Goal: Task Accomplishment & Management: Manage account settings

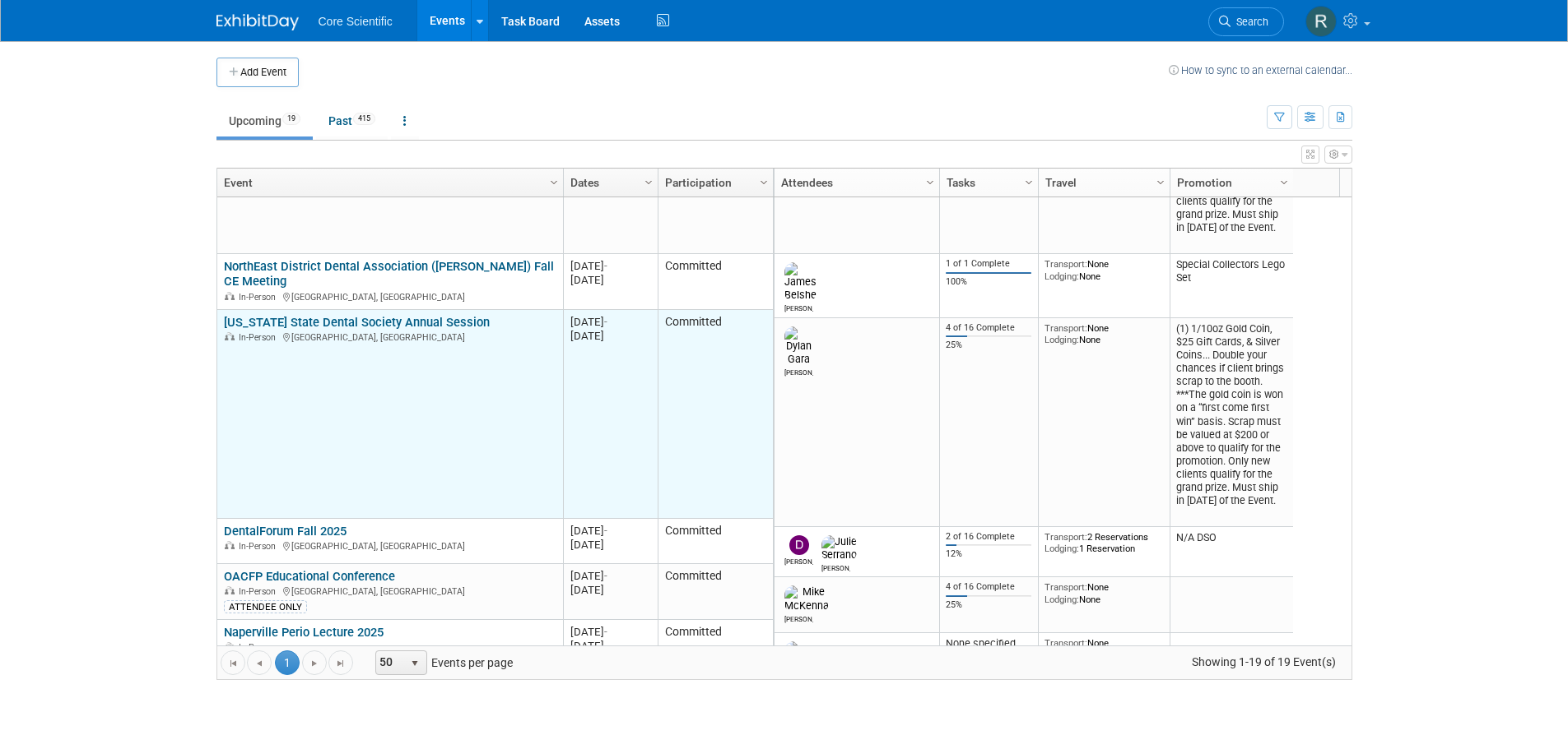
scroll to position [296, 0]
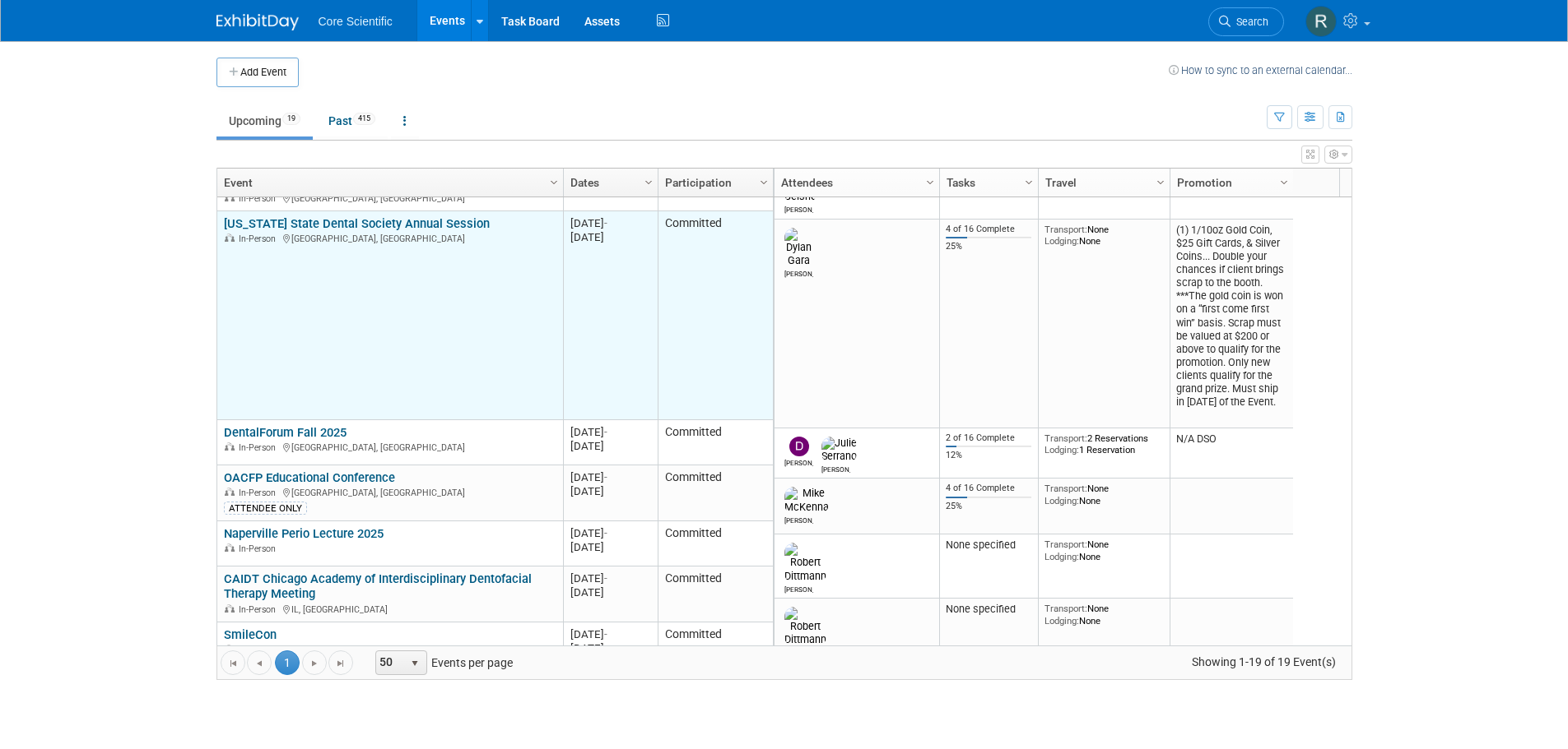
click at [394, 472] on div "OACFP Educational Conference In-Person Niagara-on-the-Lake, Canada ATTENDEE ONLY" at bounding box center [390, 493] width 332 height 45
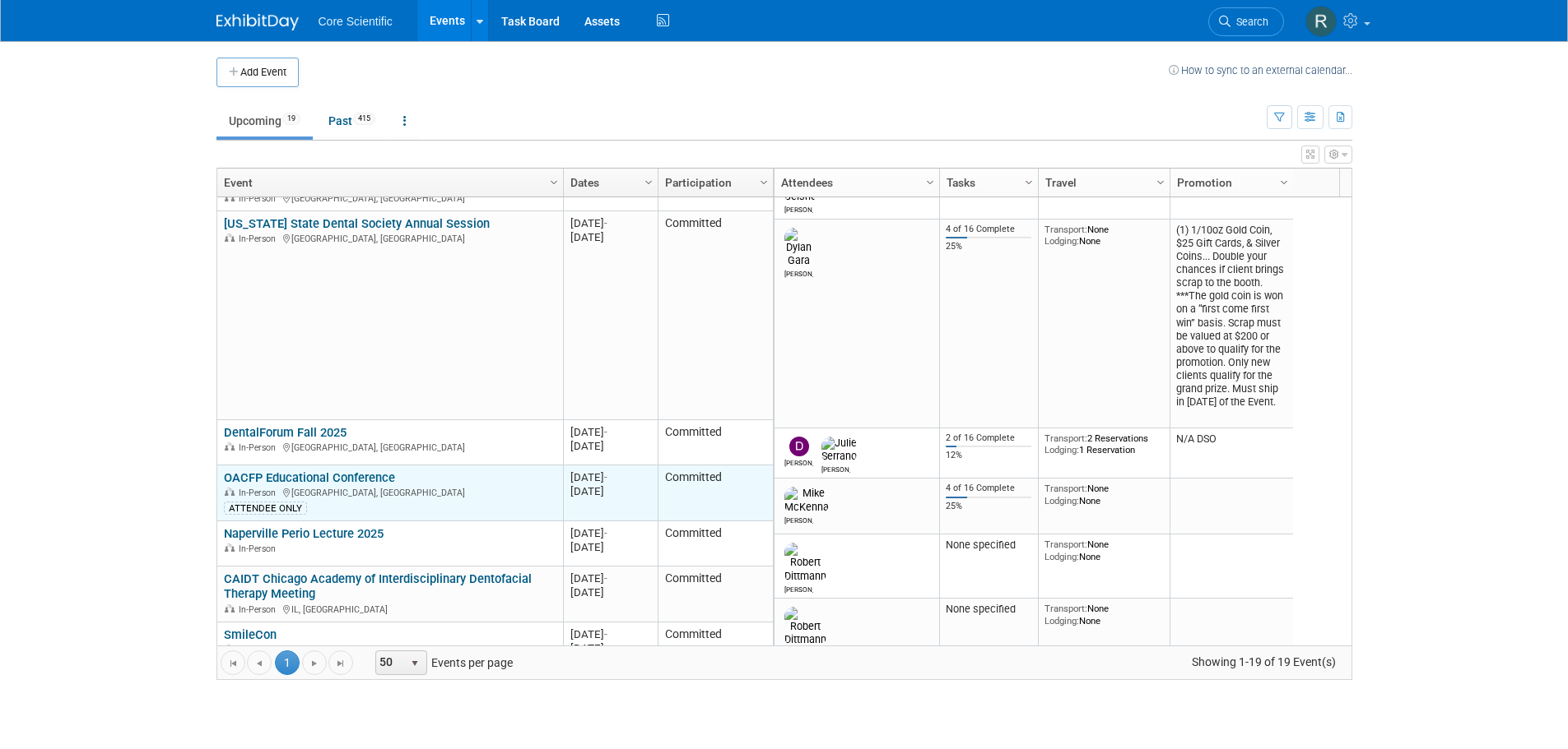
click at [389, 482] on link "OACFP Educational Conference" at bounding box center [309, 478] width 171 height 15
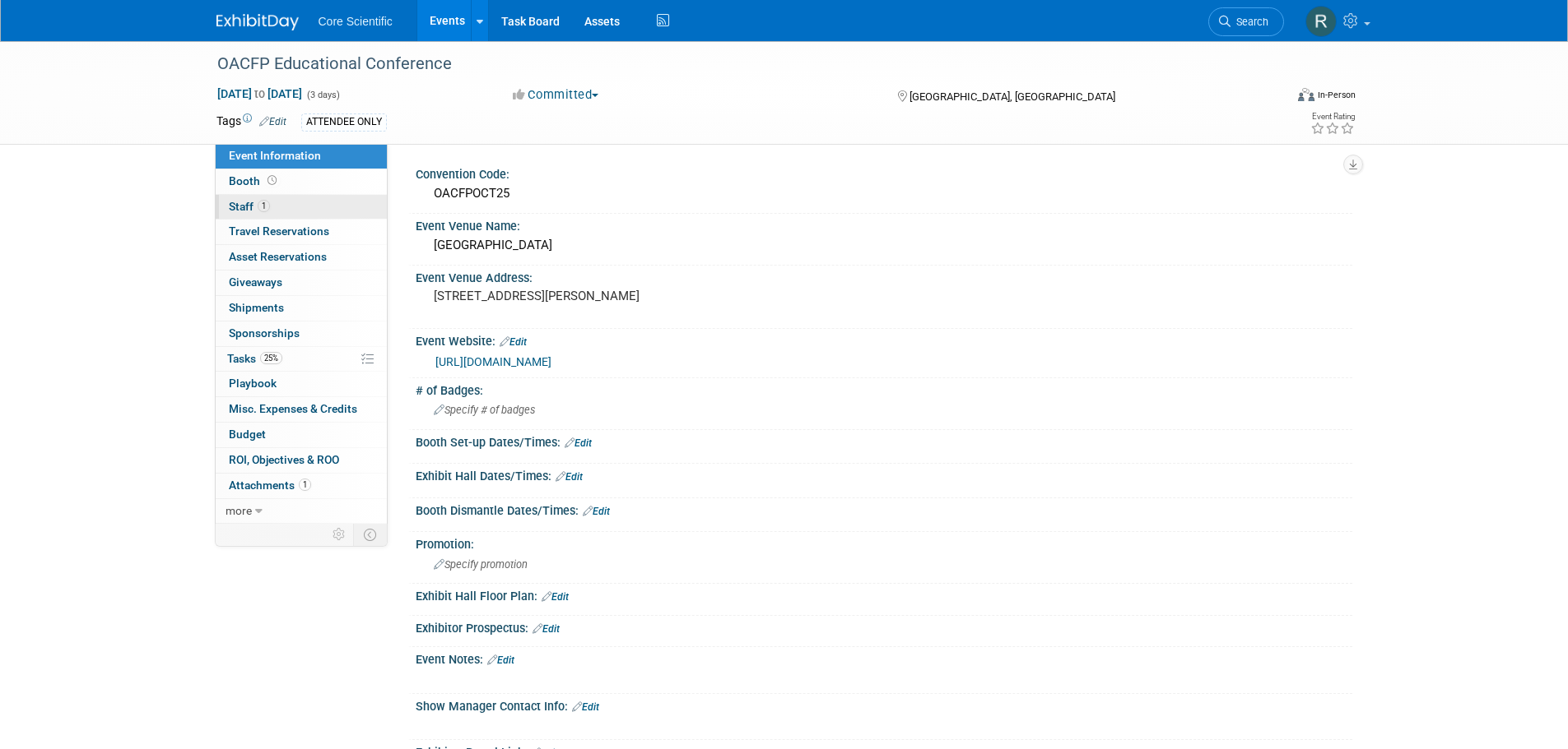
click at [338, 203] on link "1 Staff 1" at bounding box center [301, 207] width 171 height 24
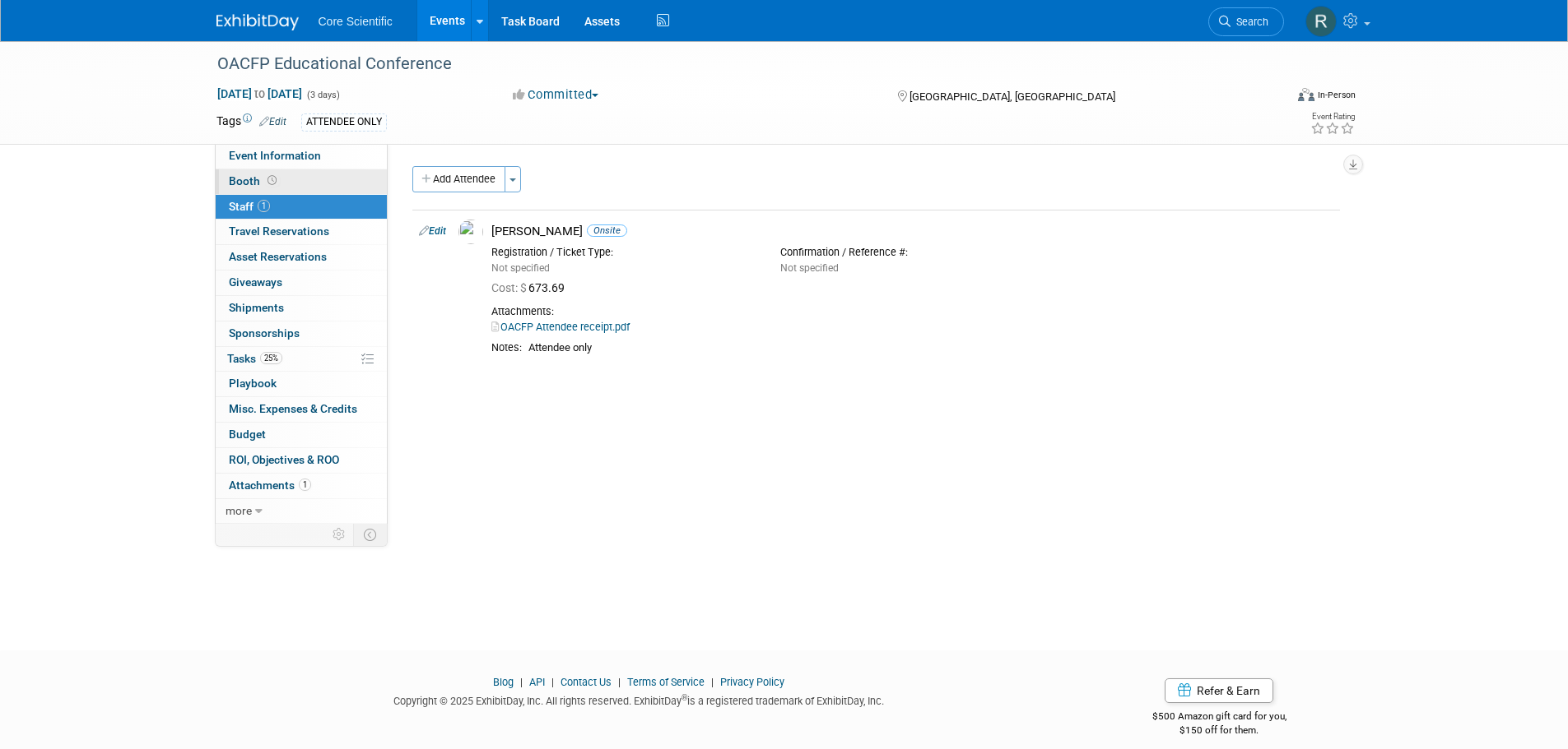
click at [344, 172] on link "Booth" at bounding box center [301, 182] width 171 height 24
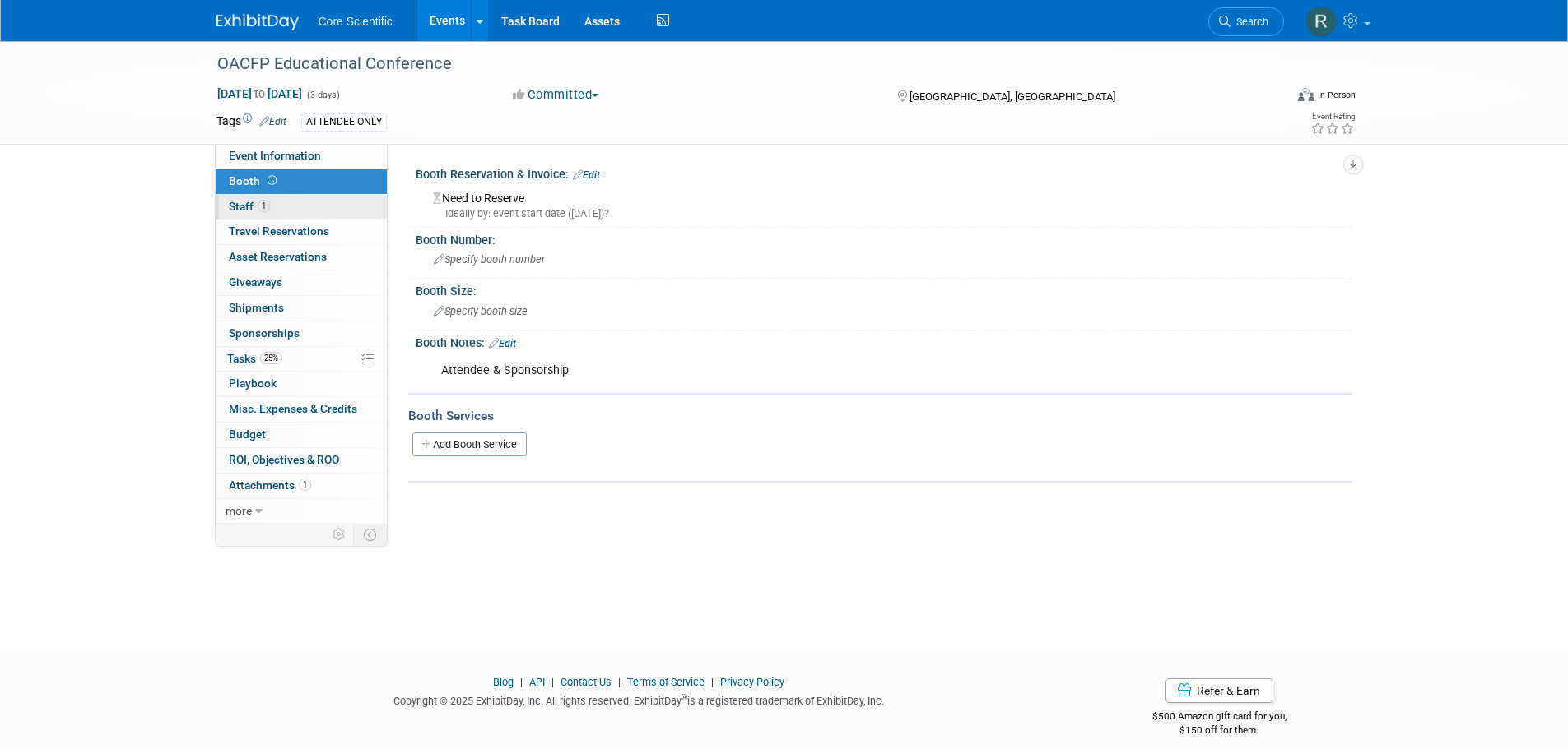
click at [288, 203] on link "1 Staff 1" at bounding box center [301, 207] width 171 height 24
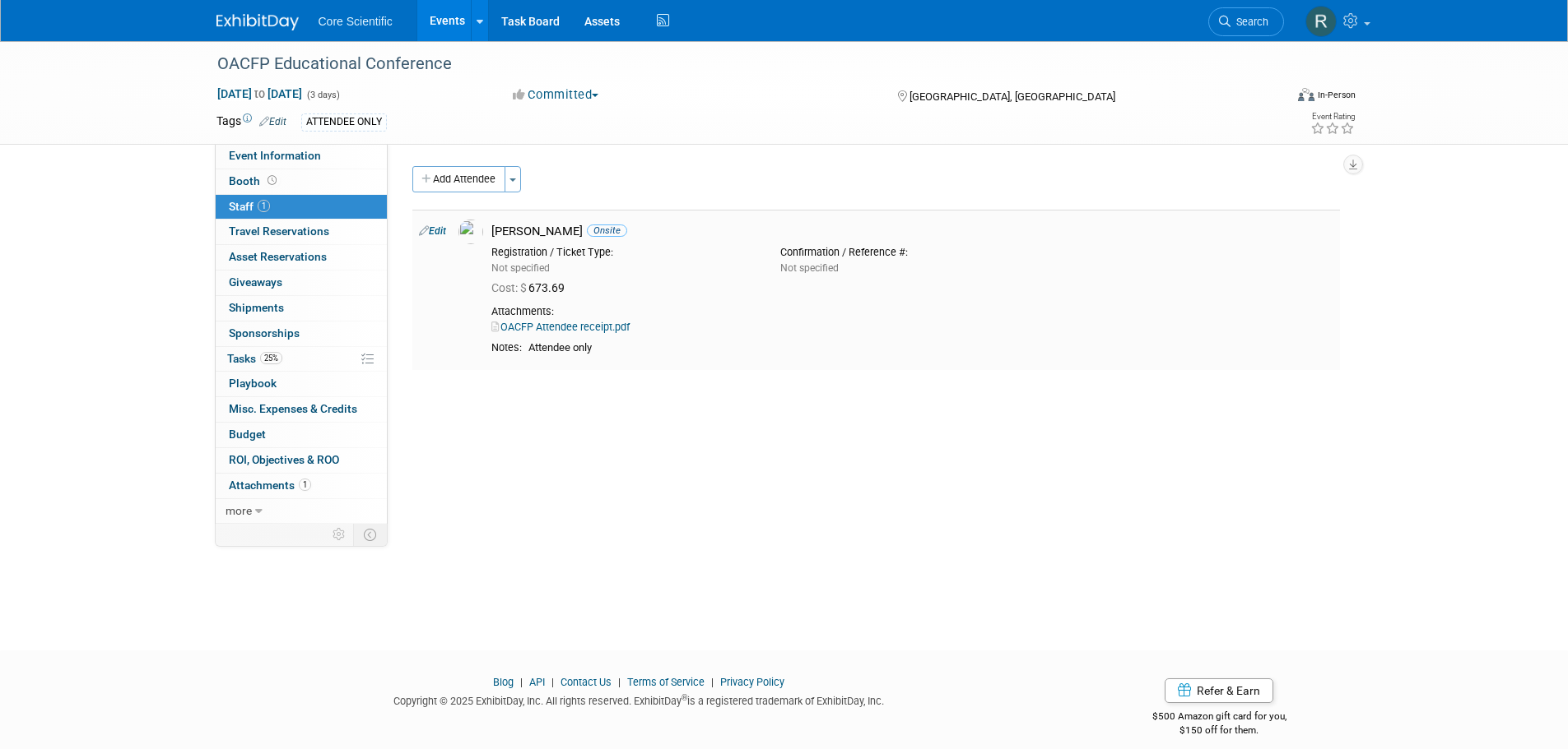
click at [590, 325] on link "OACFP Attendee receipt.pdf" at bounding box center [561, 327] width 139 height 12
click at [572, 326] on link "OACFP Attendee receipt.pdf" at bounding box center [561, 327] width 139 height 12
click at [440, 229] on link "Edit" at bounding box center [432, 231] width 27 height 11
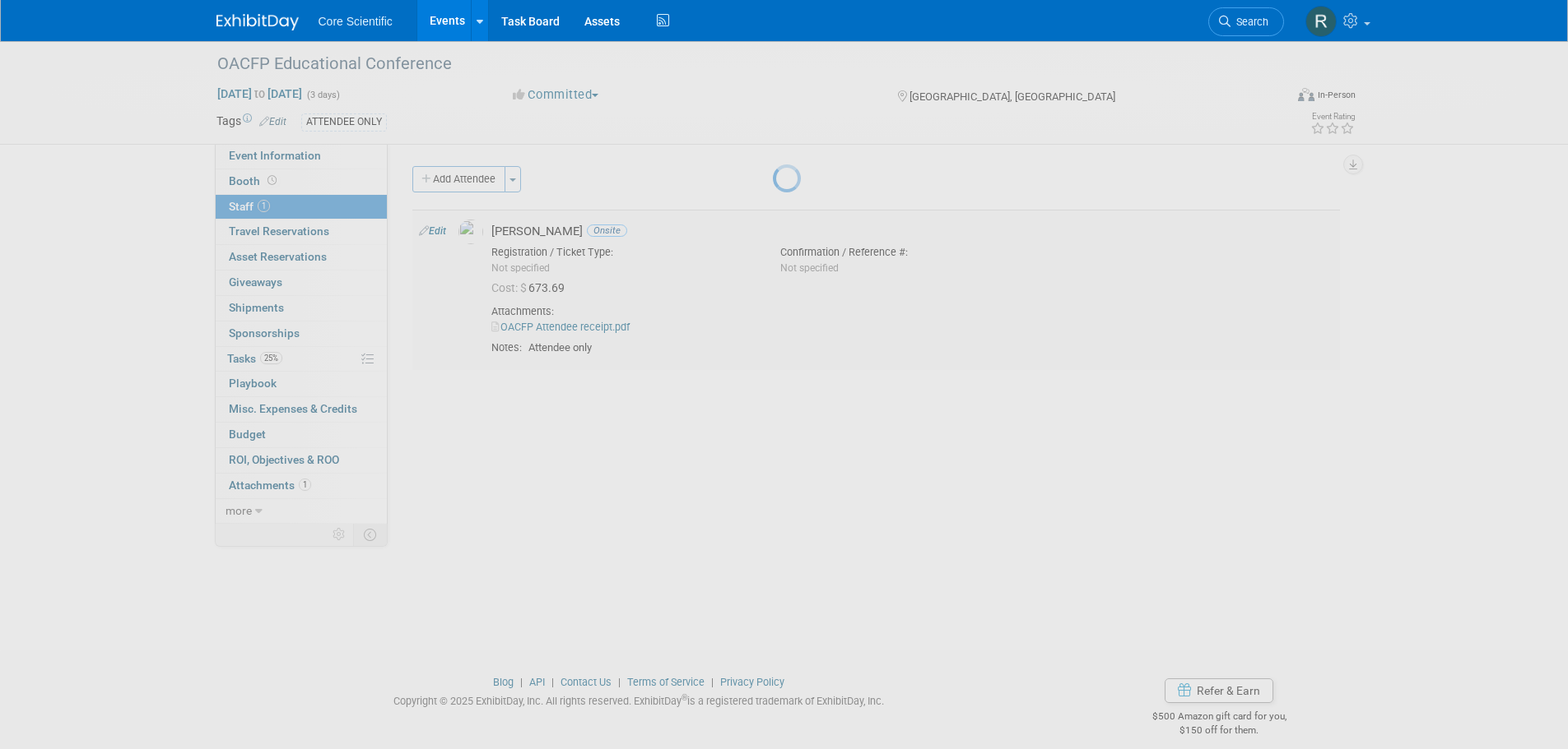
select select "c97e9f7d-50ea-4a2c-9247-acfe1bc41725"
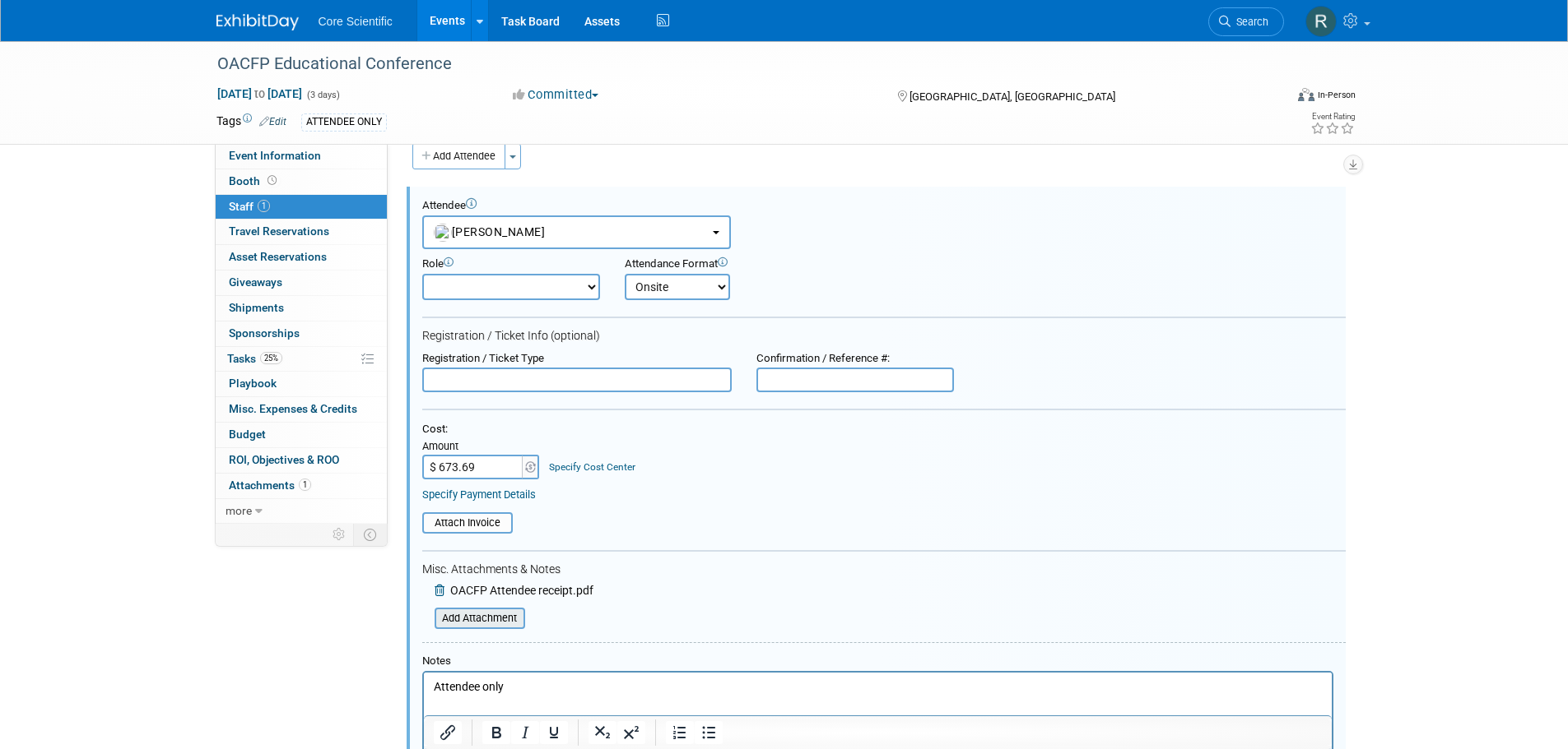
click at [501, 624] on input "file" at bounding box center [425, 618] width 196 height 18
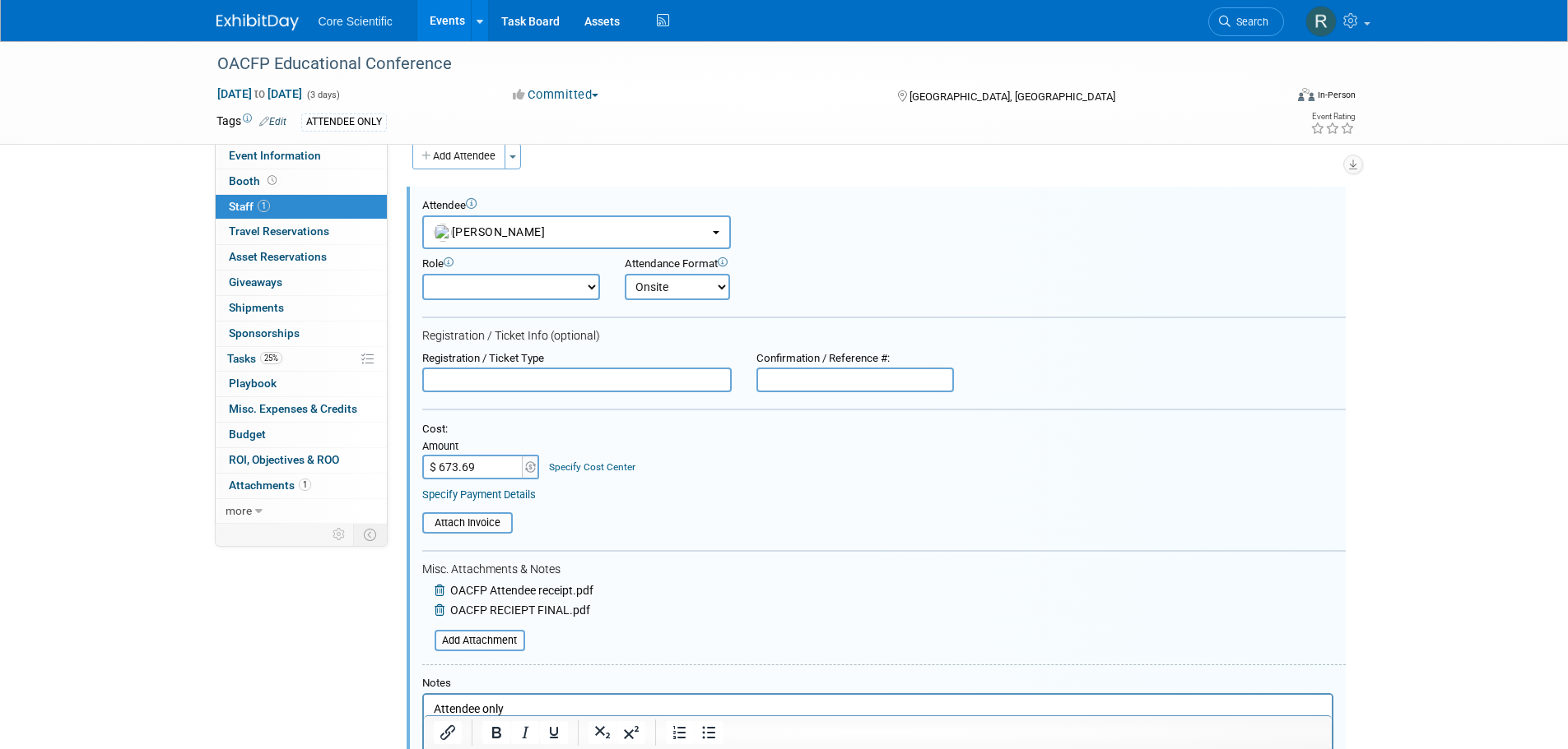
click at [571, 588] on span "OACFP Attendee receipt.pdf" at bounding box center [522, 591] width 143 height 13
click at [585, 583] on div "OACFP Attendee receipt.pdf" at bounding box center [508, 593] width 171 height 20
drag, startPoint x: 602, startPoint y: 586, endPoint x: 505, endPoint y: 590, distance: 97.1
click at [505, 590] on form "Attendee <img src="https://www.exhibitday.com/Images/Unassigned-User-Icon.png" …" at bounding box center [884, 522] width 924 height 646
drag, startPoint x: 539, startPoint y: 572, endPoint x: 599, endPoint y: 604, distance: 68.0
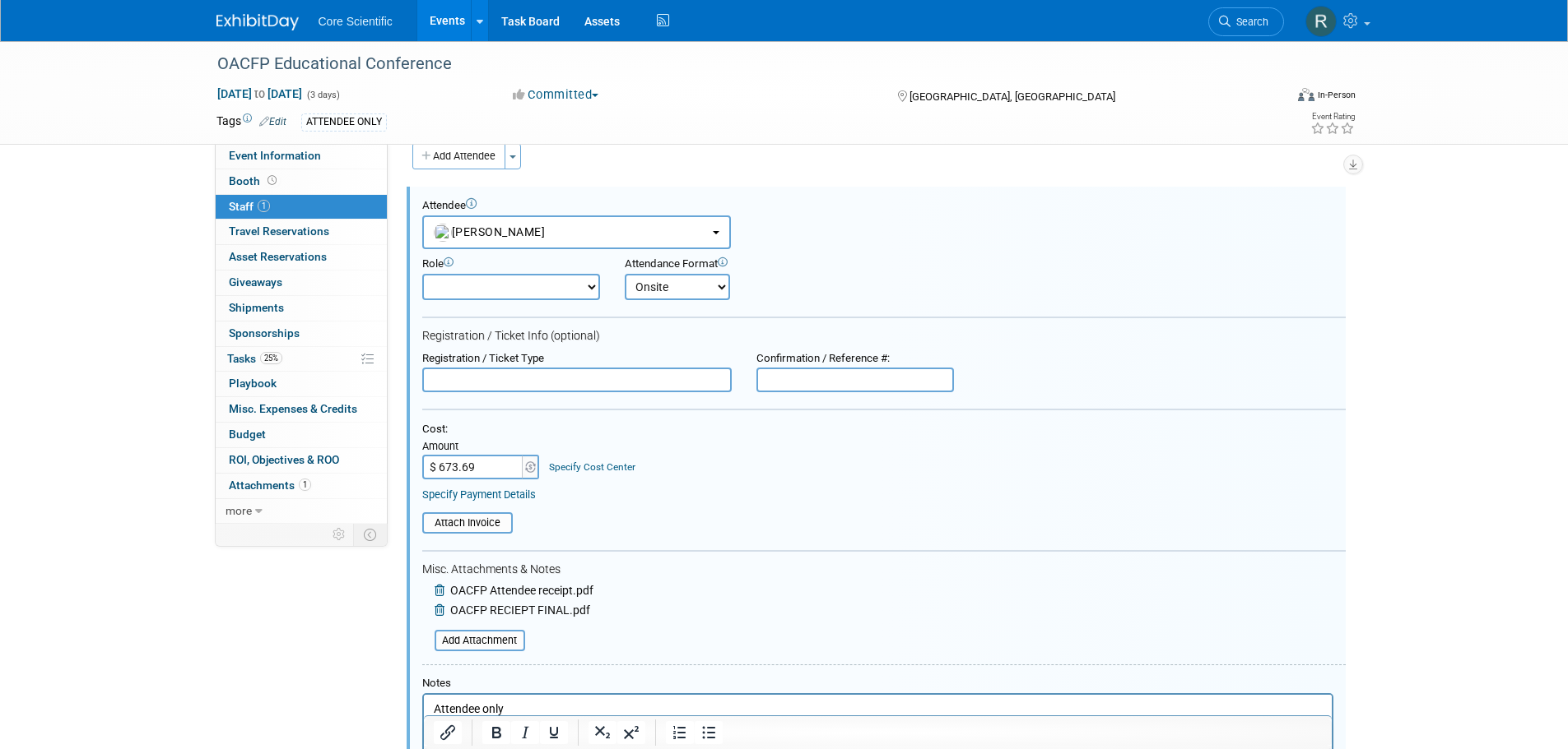
click at [599, 604] on form "Attendee <img src="https://www.exhibitday.com/Images/Unassigned-User-Icon.png" …" at bounding box center [884, 522] width 924 height 646
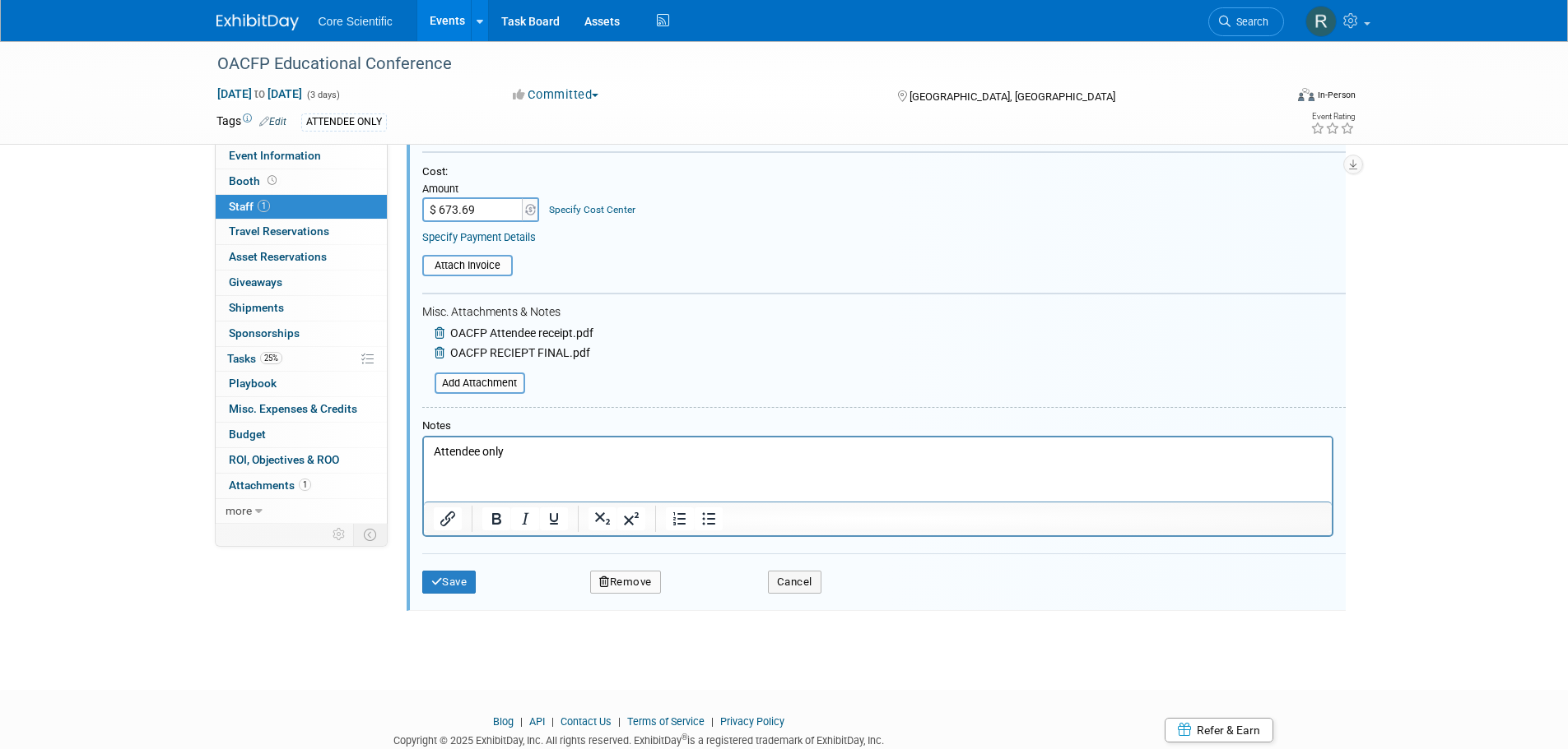
scroll to position [337, 0]
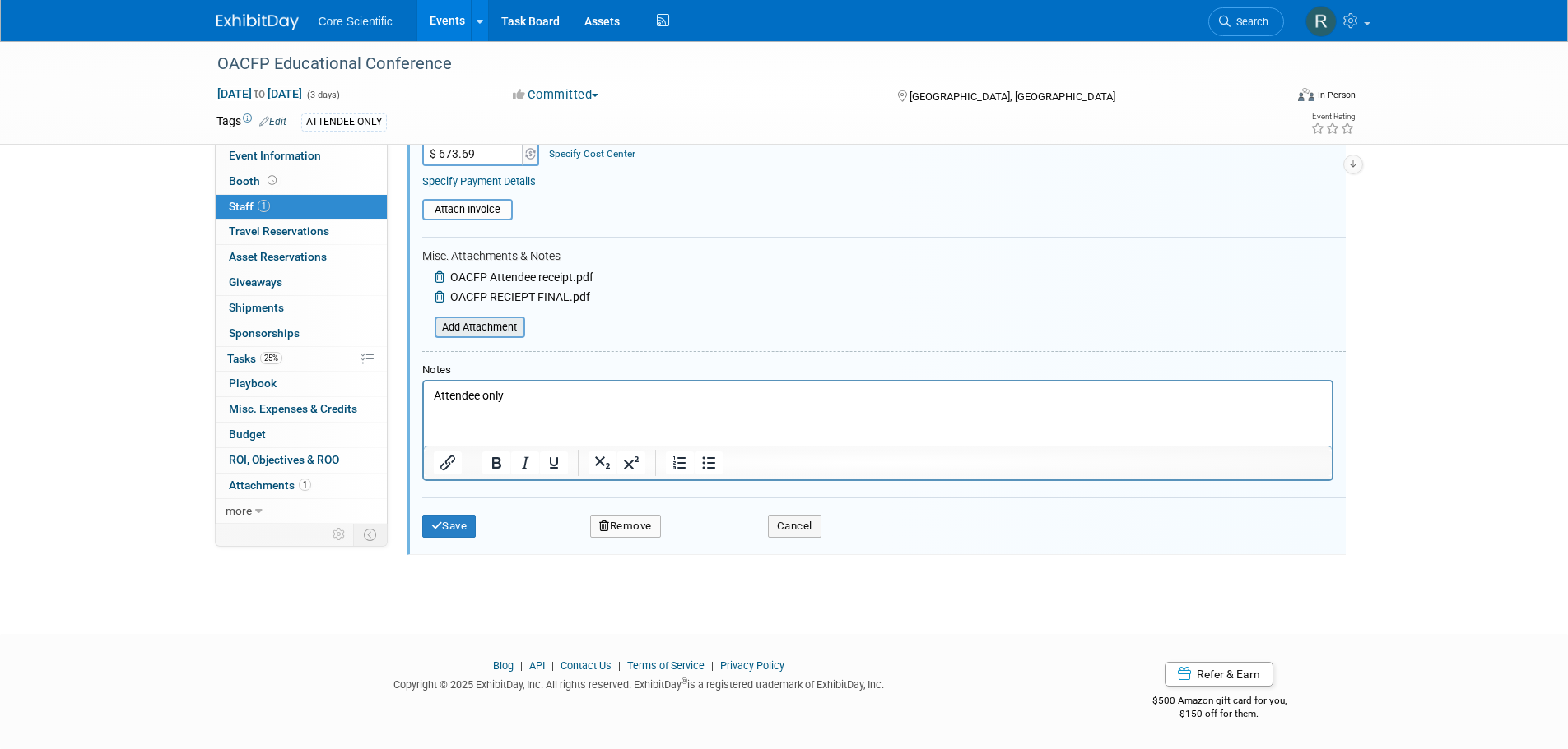
click at [510, 323] on input "file" at bounding box center [425, 327] width 196 height 18
click at [576, 272] on span "OACFP Attendee receipt.pdf" at bounding box center [522, 277] width 143 height 13
drag, startPoint x: 595, startPoint y: 279, endPoint x: 503, endPoint y: 274, distance: 92.1
click at [503, 274] on form "Attendee <img src="https://www.exhibitday.com/Images/Unassigned-User-Icon.png" …" at bounding box center [884, 218] width 924 height 665
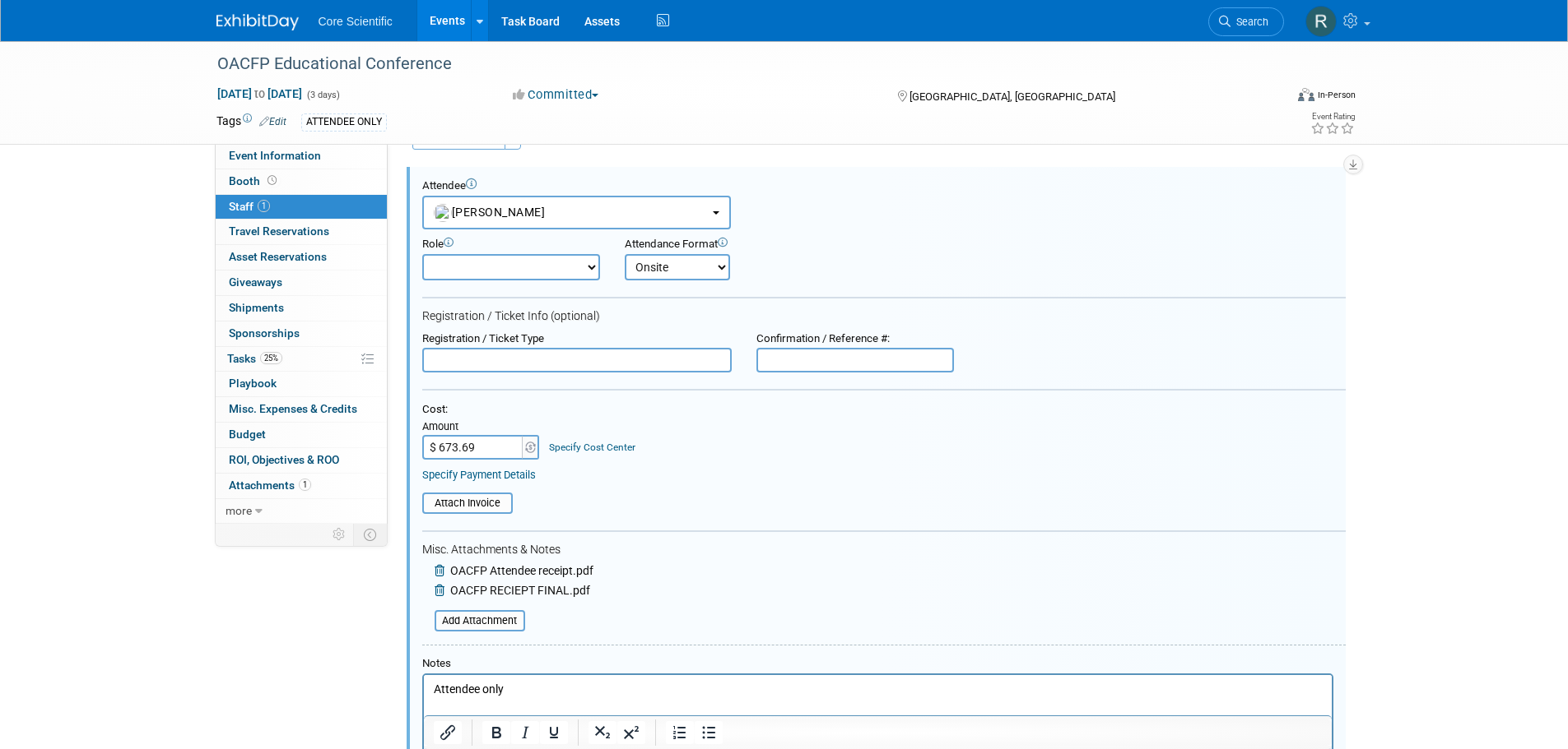
scroll to position [0, 0]
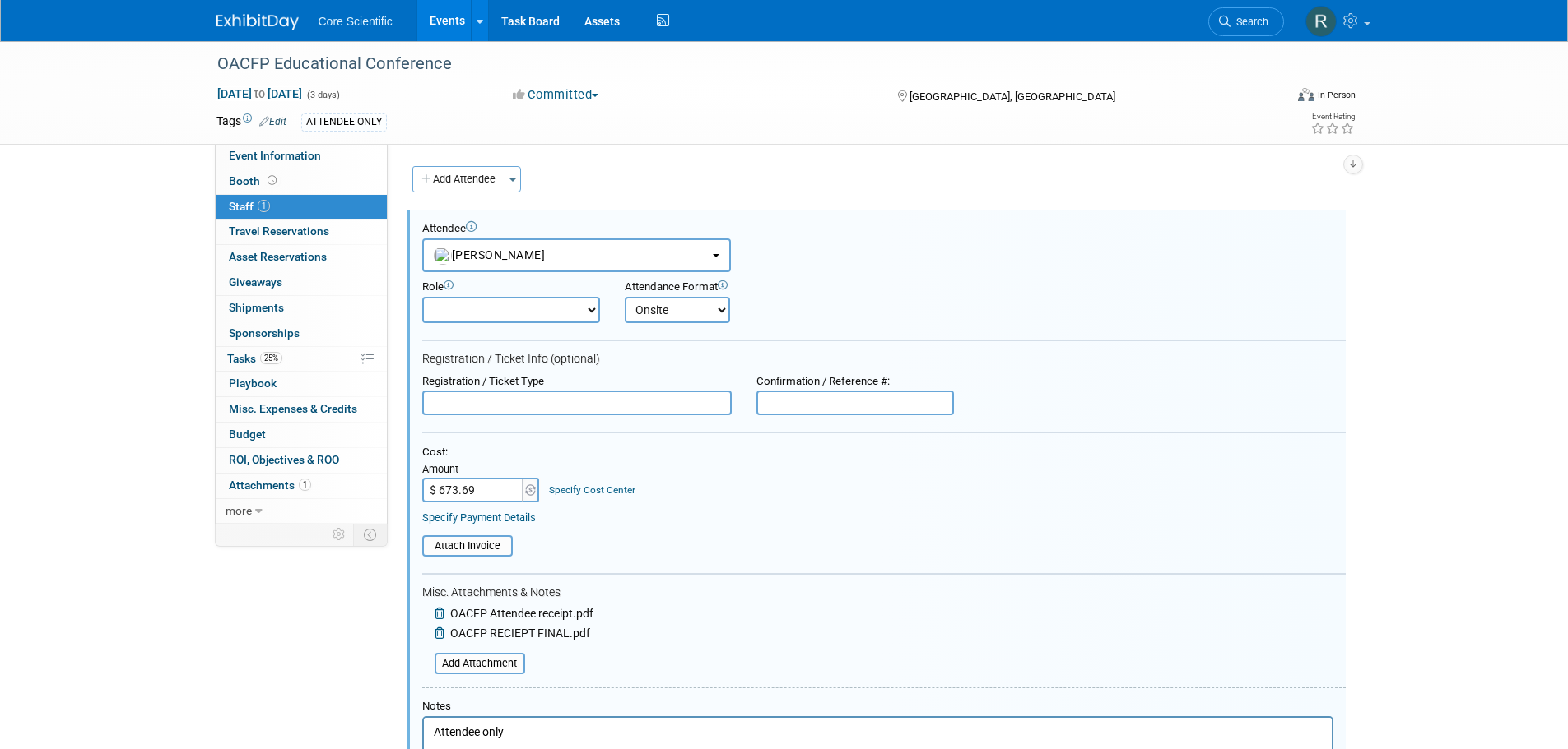
click at [494, 487] on input "$ 673.69" at bounding box center [474, 490] width 103 height 24
paste input "89.03"
type input "$ 689.03"
click at [707, 507] on div "Cost: Amount $ 689.03 Specify Cost Center Cost Center -- Not Specified --" at bounding box center [884, 485] width 924 height 79
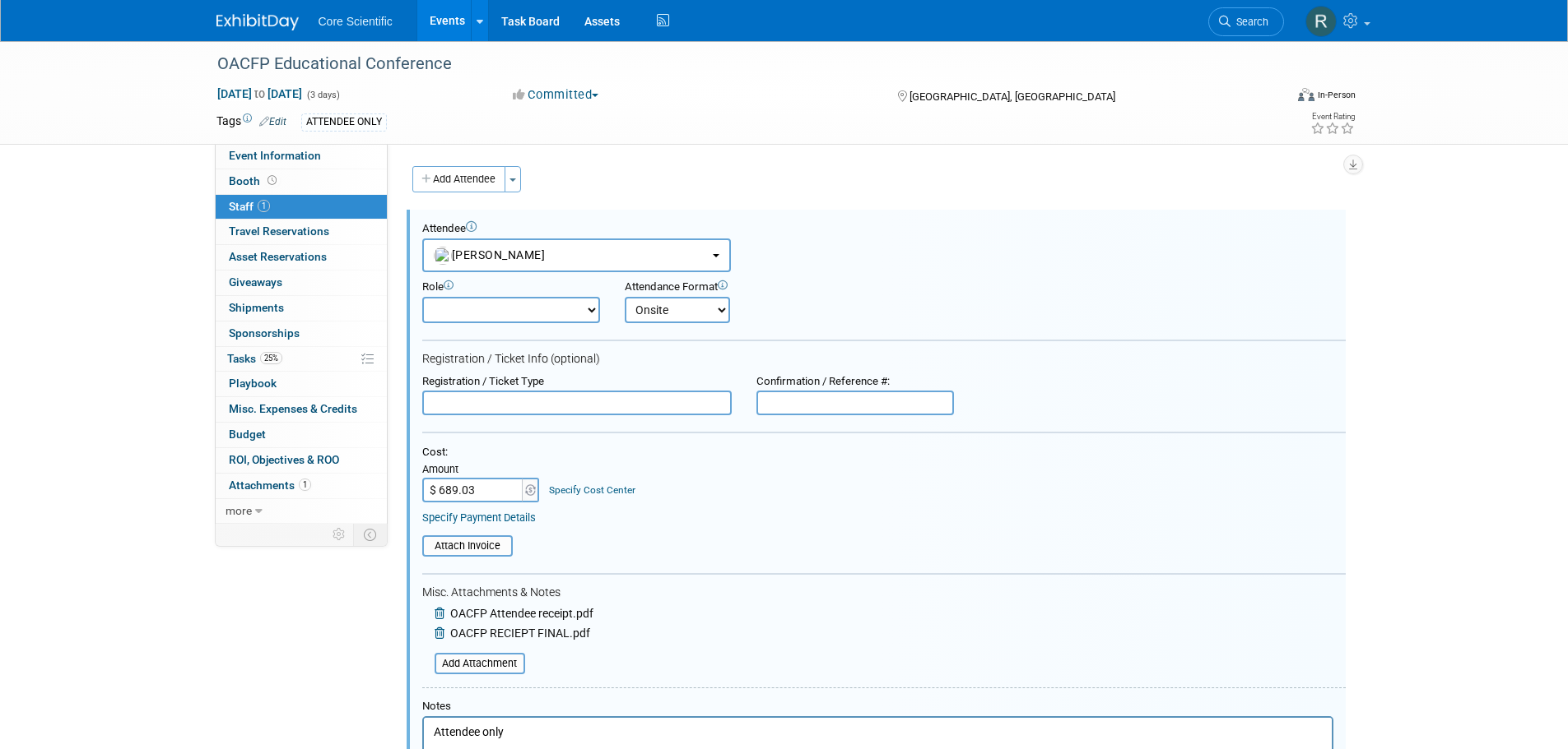
click at [587, 607] on span "OACFP Attendee receipt.pdf" at bounding box center [522, 613] width 143 height 13
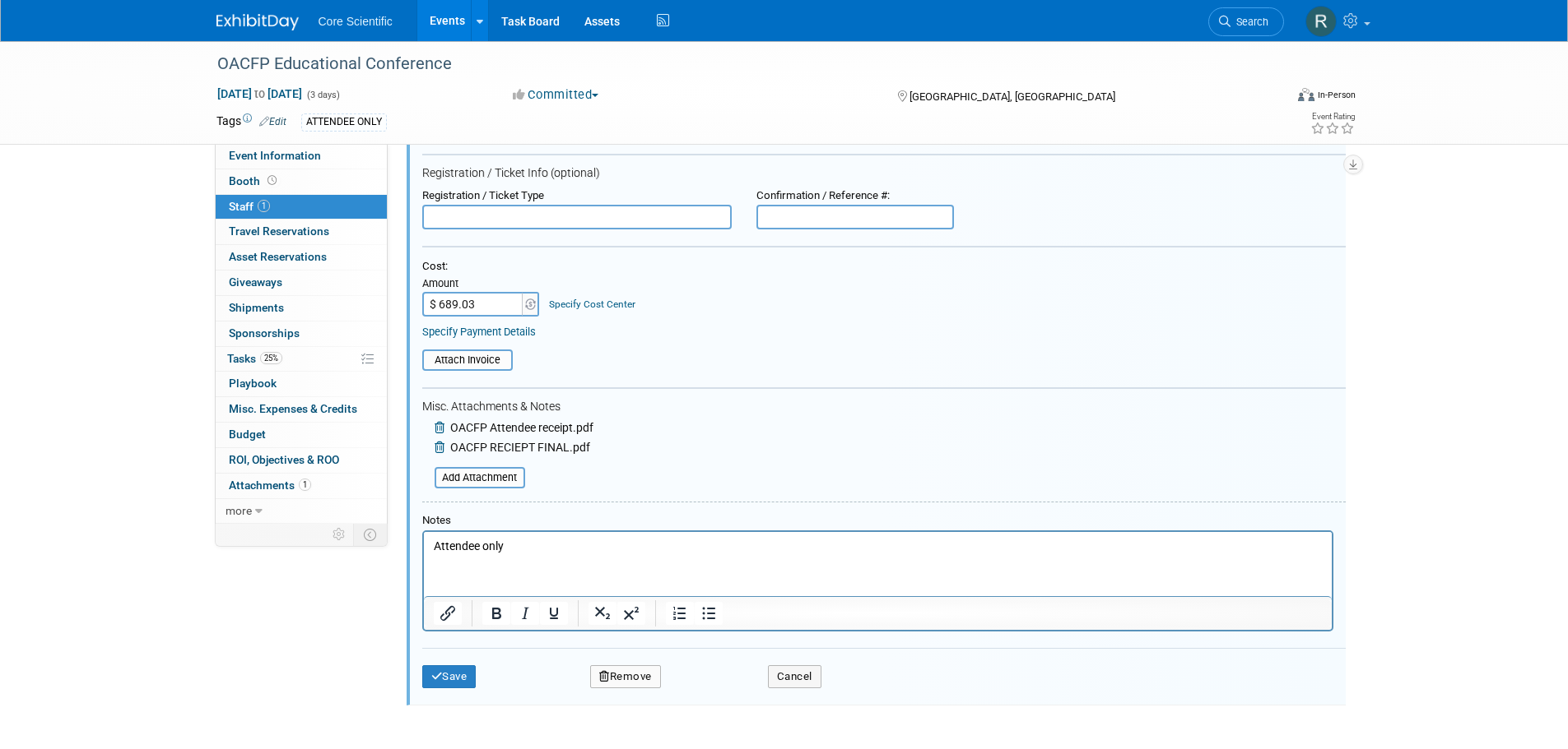
scroll to position [247, 0]
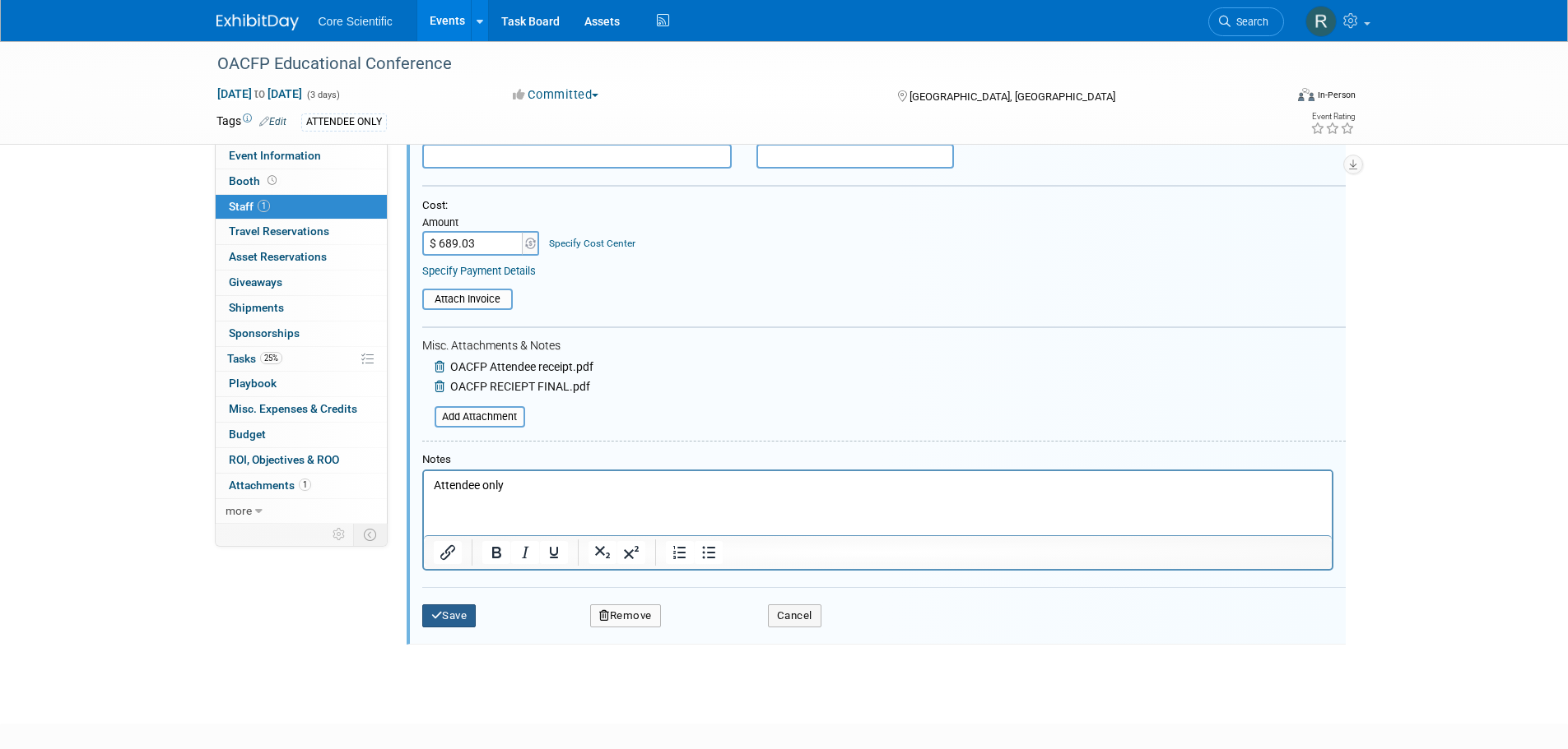
click at [437, 617] on icon "submit" at bounding box center [436, 615] width 11 height 10
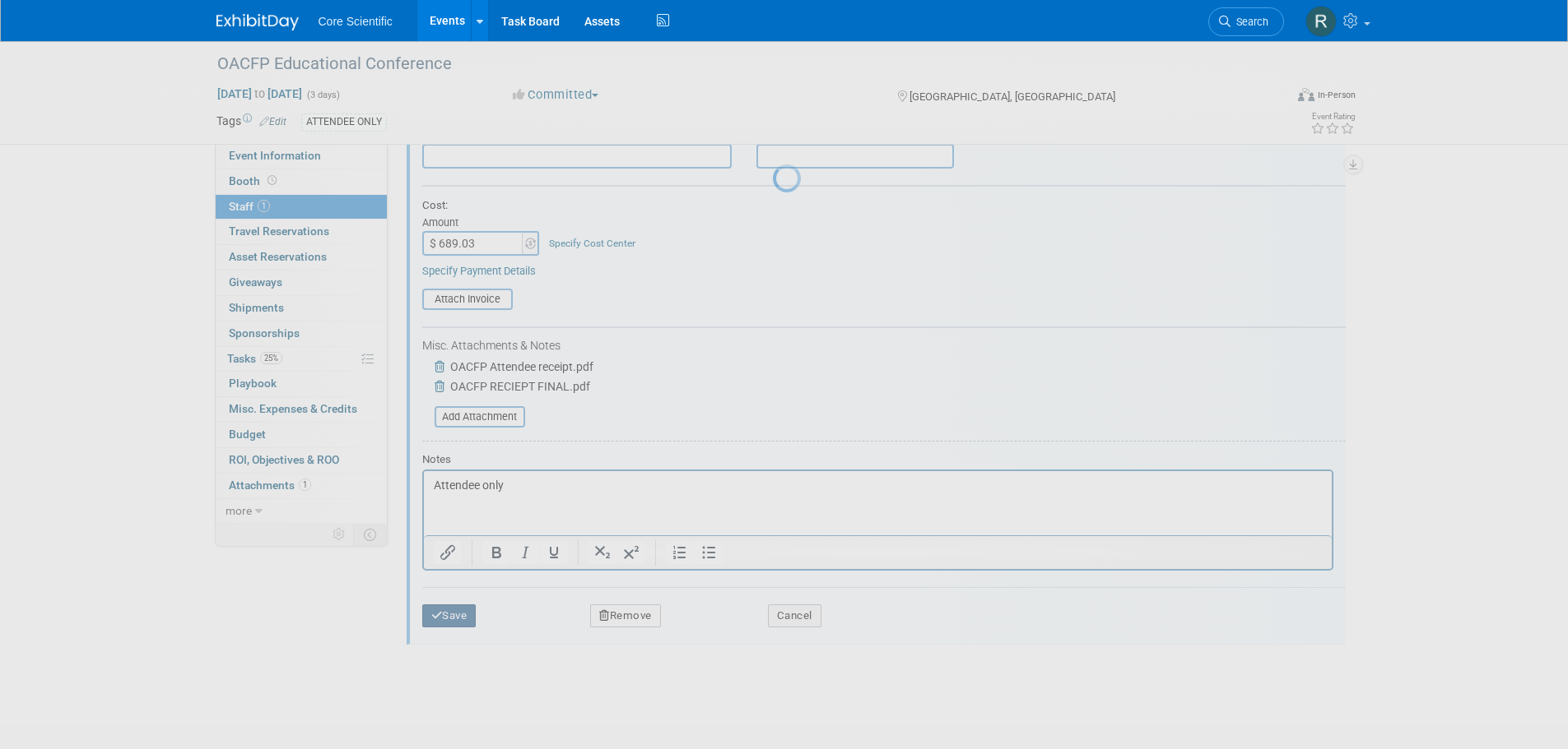
scroll to position [17, 0]
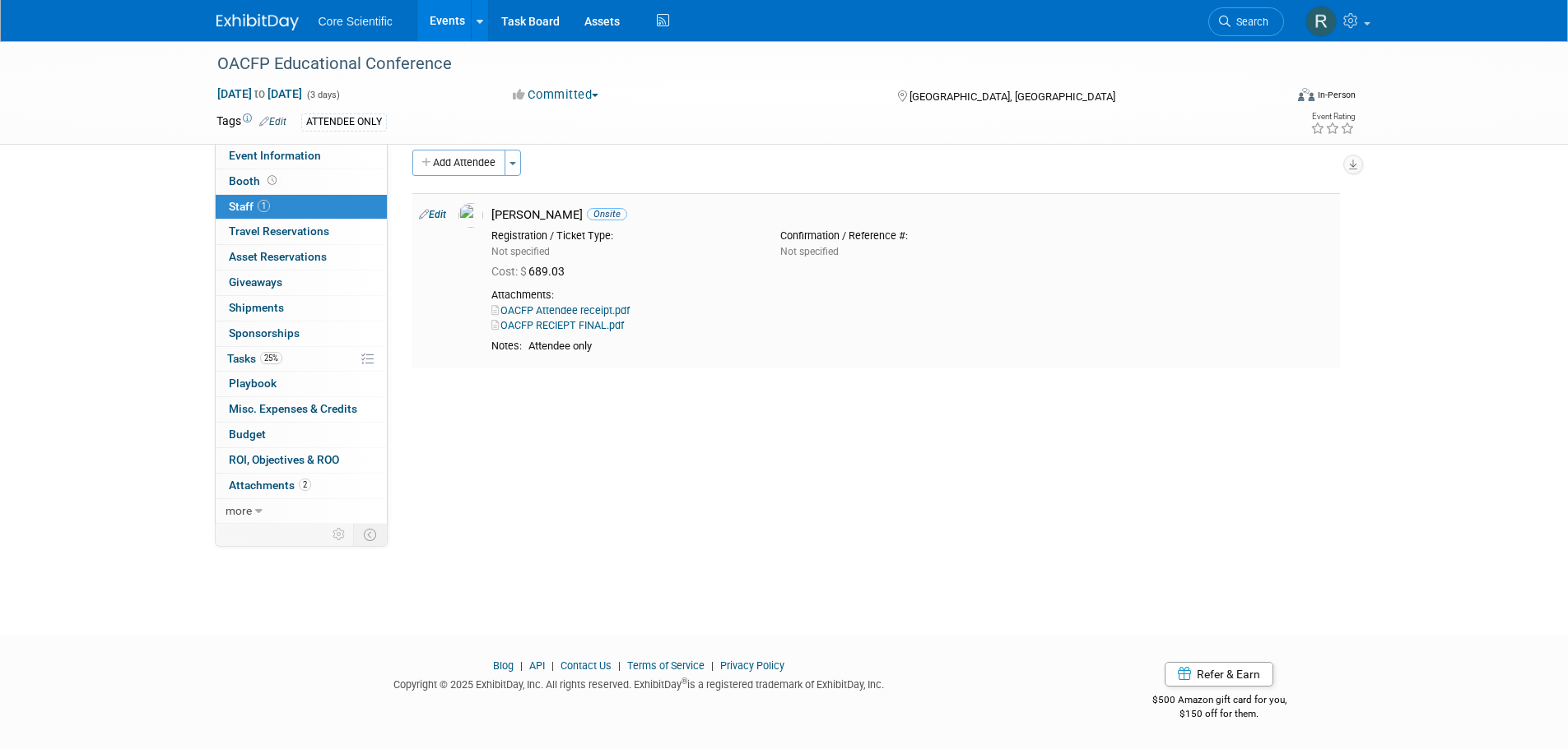
click at [608, 311] on link "OACFP Attendee receipt.pdf" at bounding box center [561, 310] width 139 height 12
click at [244, 338] on span "Sponsorships 0" at bounding box center [264, 333] width 71 height 13
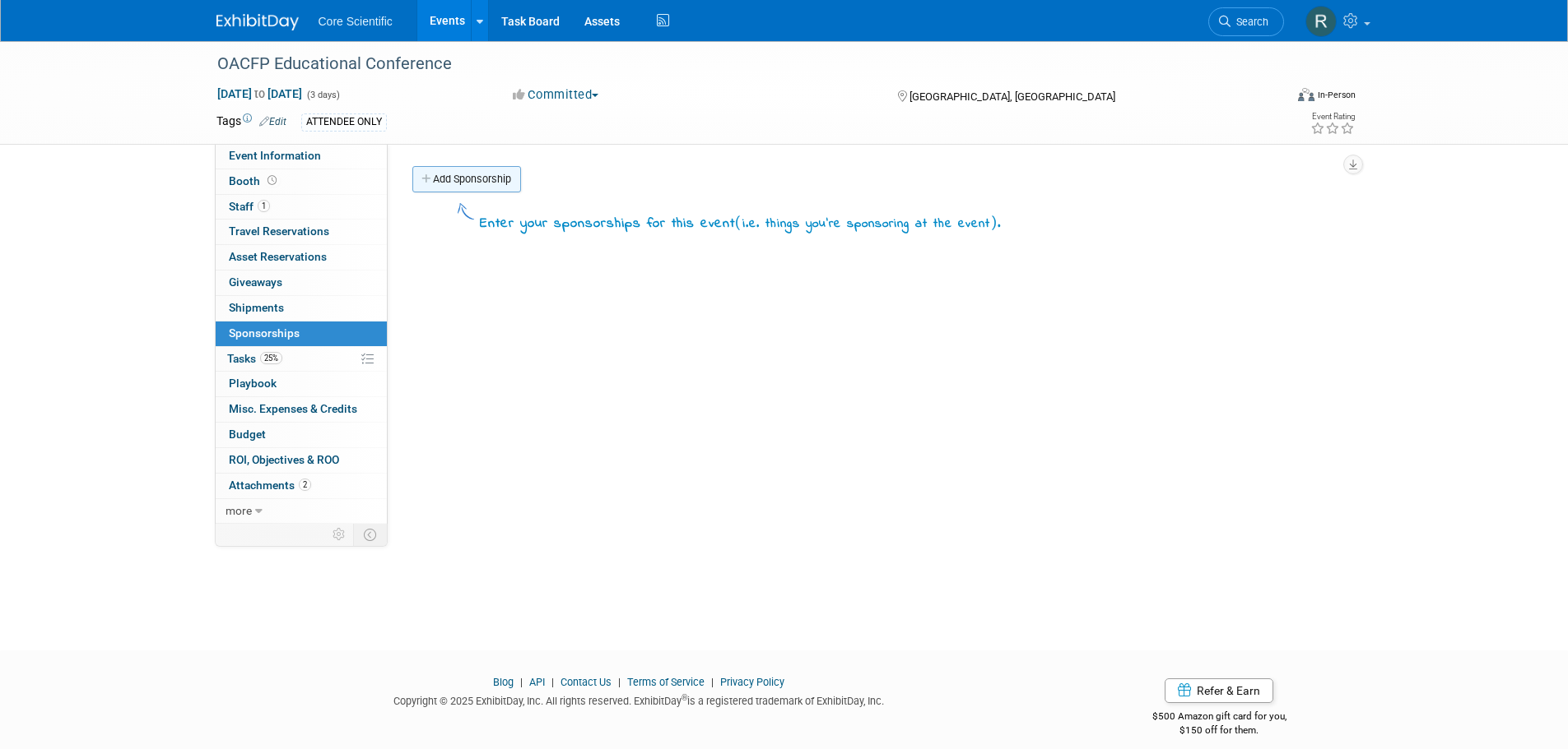
click at [460, 186] on link "Add Sponsorship" at bounding box center [466, 179] width 109 height 26
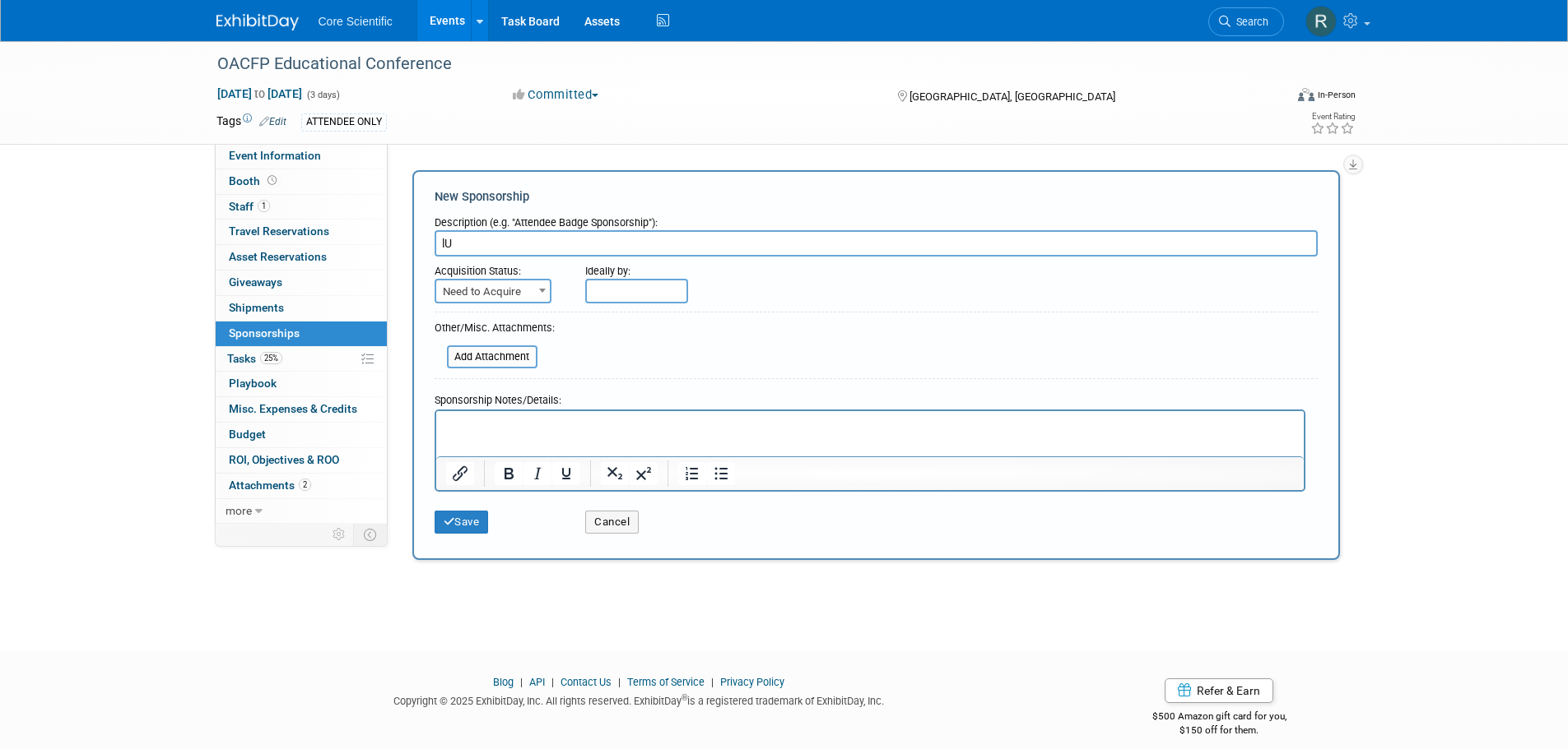
type input "l"
type input "Lunch Sponsor"
click at [495, 367] on div "Add Attachment" at bounding box center [492, 357] width 91 height 23
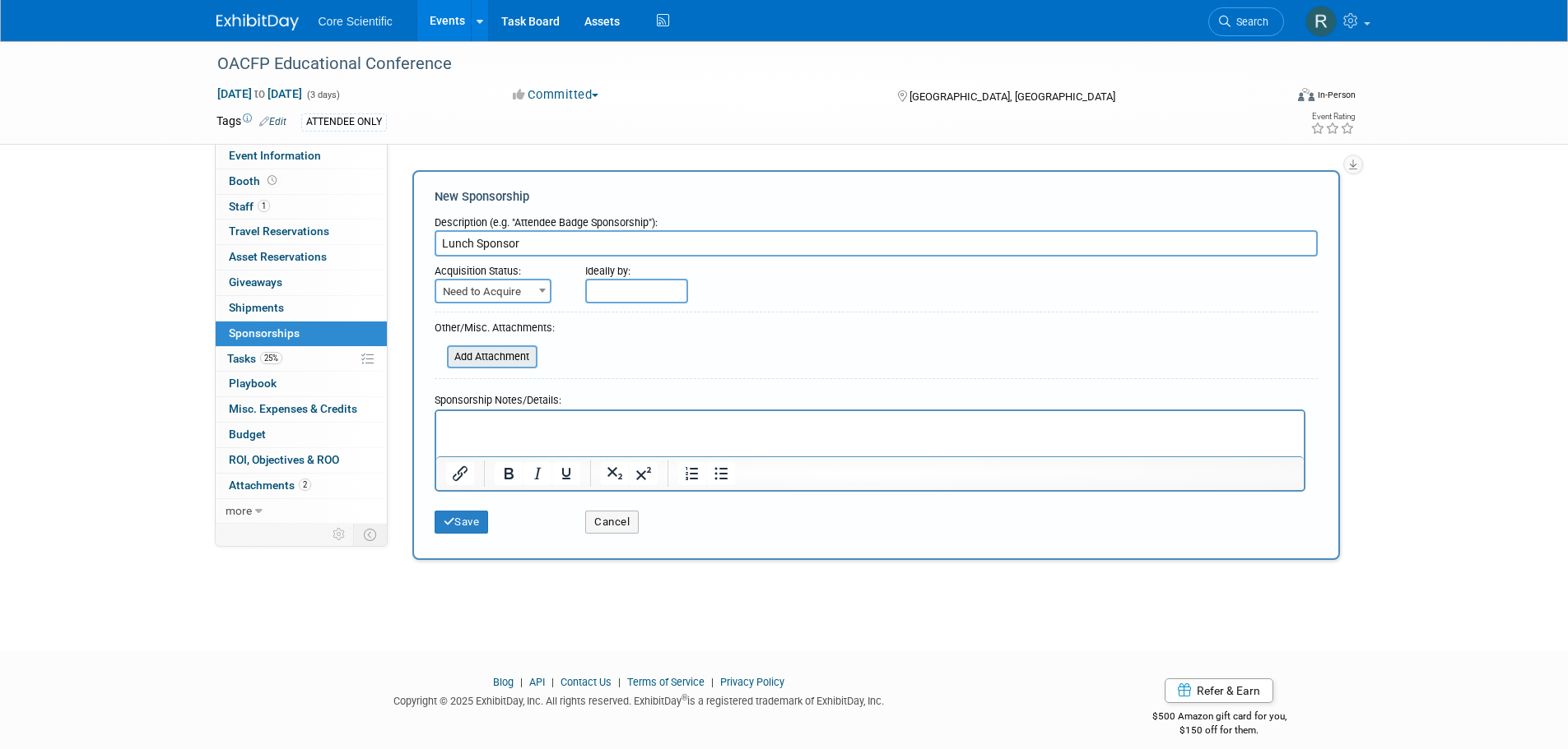
click at [504, 355] on input "file" at bounding box center [437, 357] width 196 height 20
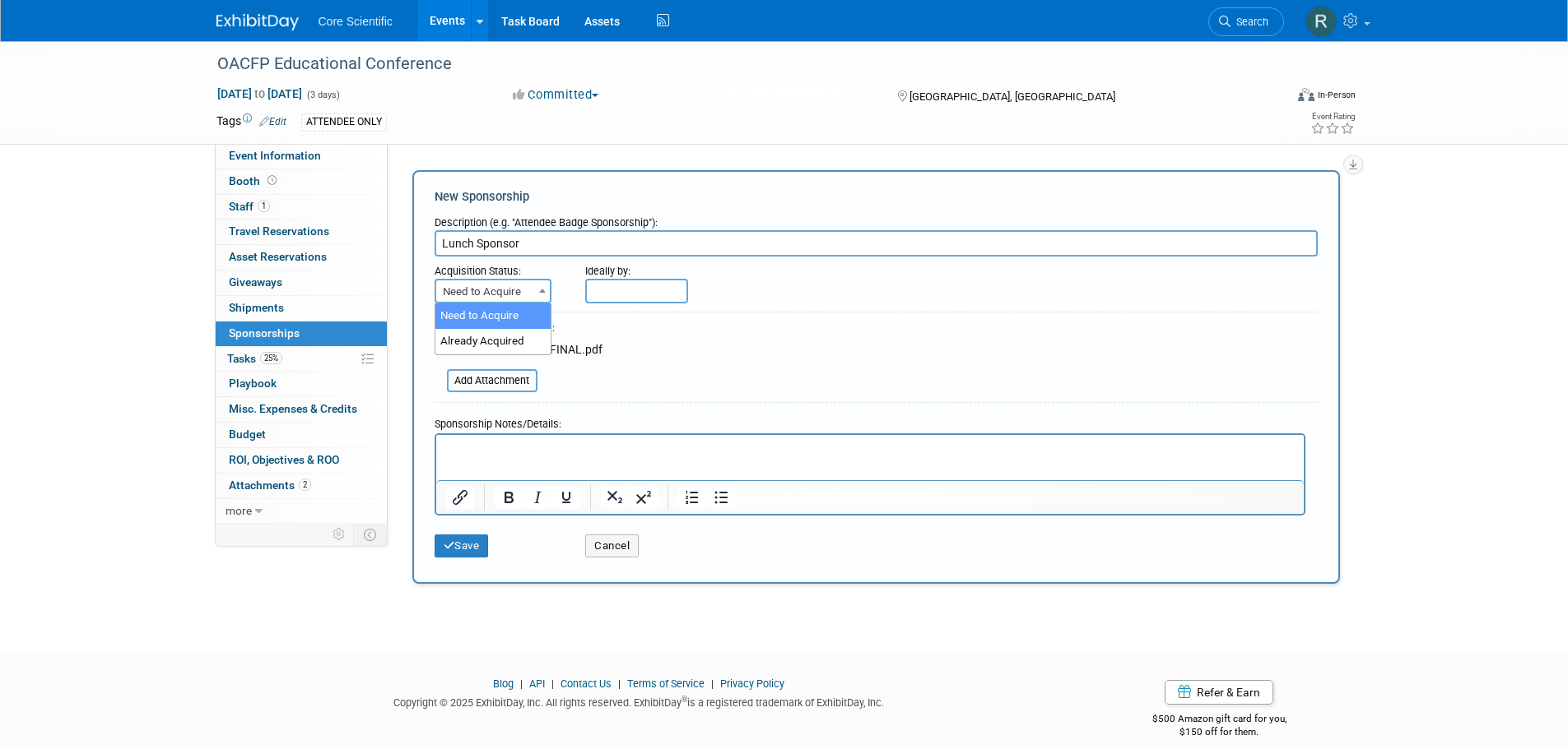
click at [494, 287] on span "Need to Acquire" at bounding box center [493, 292] width 113 height 23
select select "2"
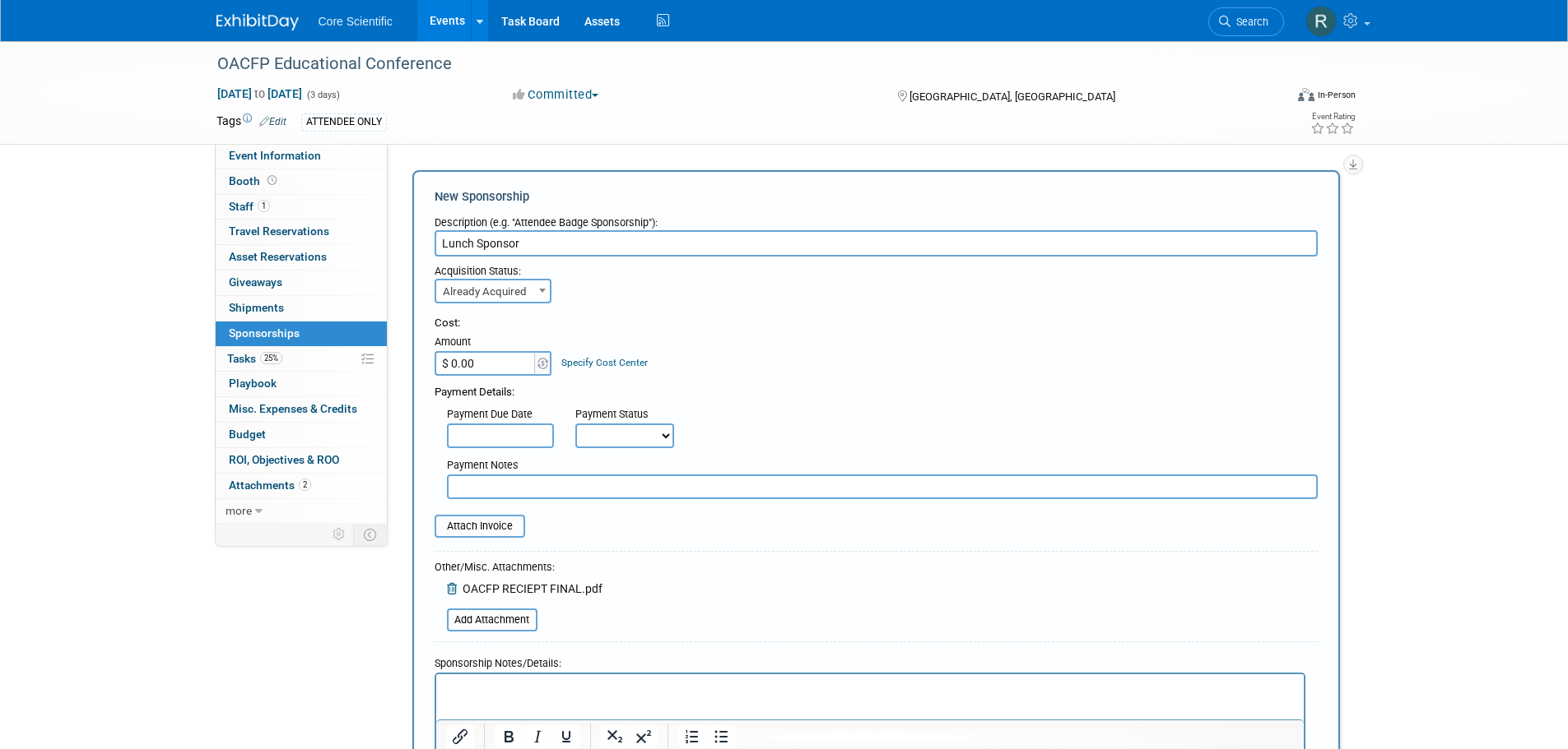
click at [504, 363] on input "$ 0.00" at bounding box center [486, 363] width 103 height 24
click at [497, 361] on input "$ 0.00" at bounding box center [486, 363] width 103 height 24
type input "$ 1,213.95"
click at [869, 329] on div "Cost:" at bounding box center [876, 323] width 883 height 16
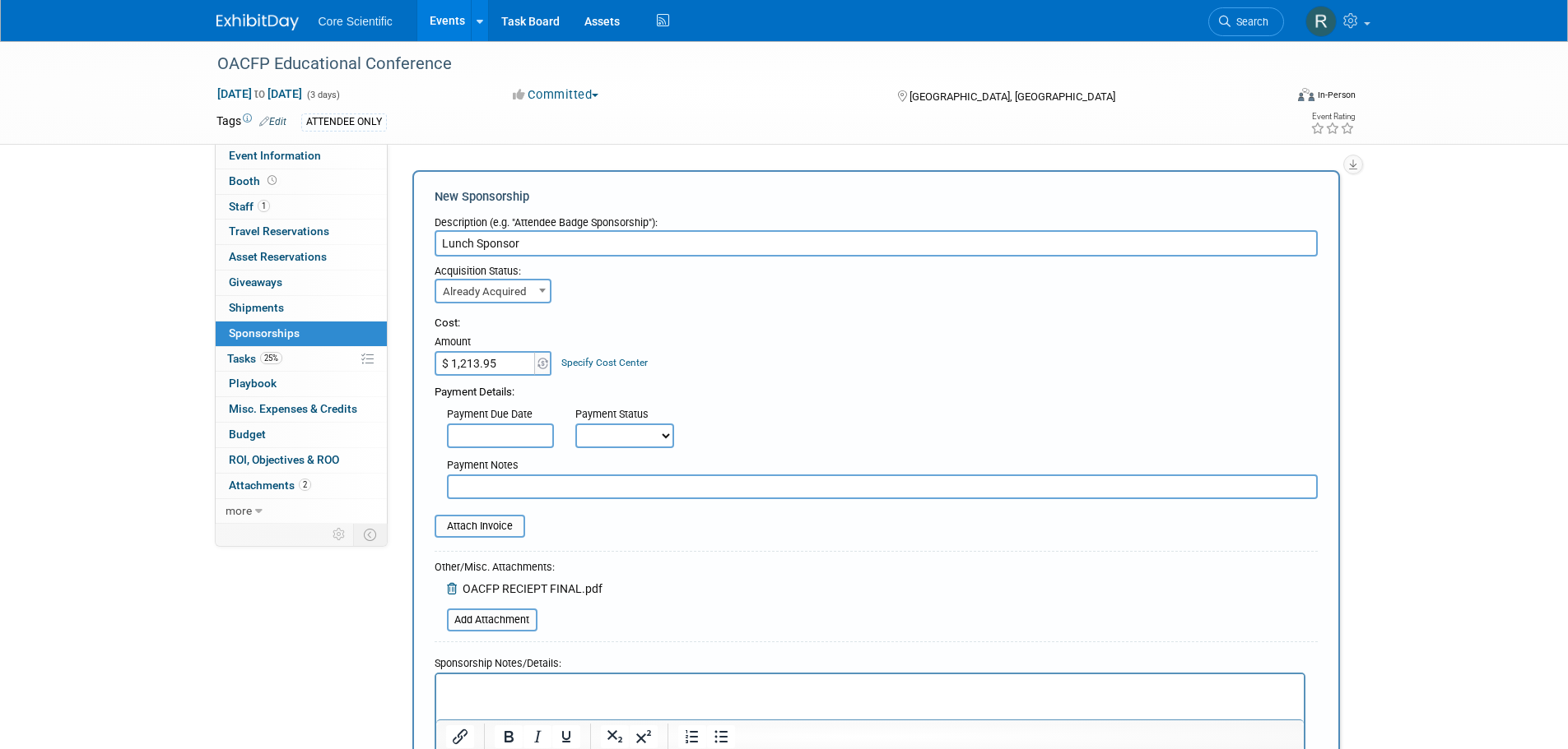
click at [607, 440] on select "Not Paid Yet Partially Paid Paid in Full" at bounding box center [624, 435] width 98 height 24
select select "1"
click at [575, 423] on select "Not Paid Yet Partially Paid Paid in Full" at bounding box center [624, 435] width 98 height 24
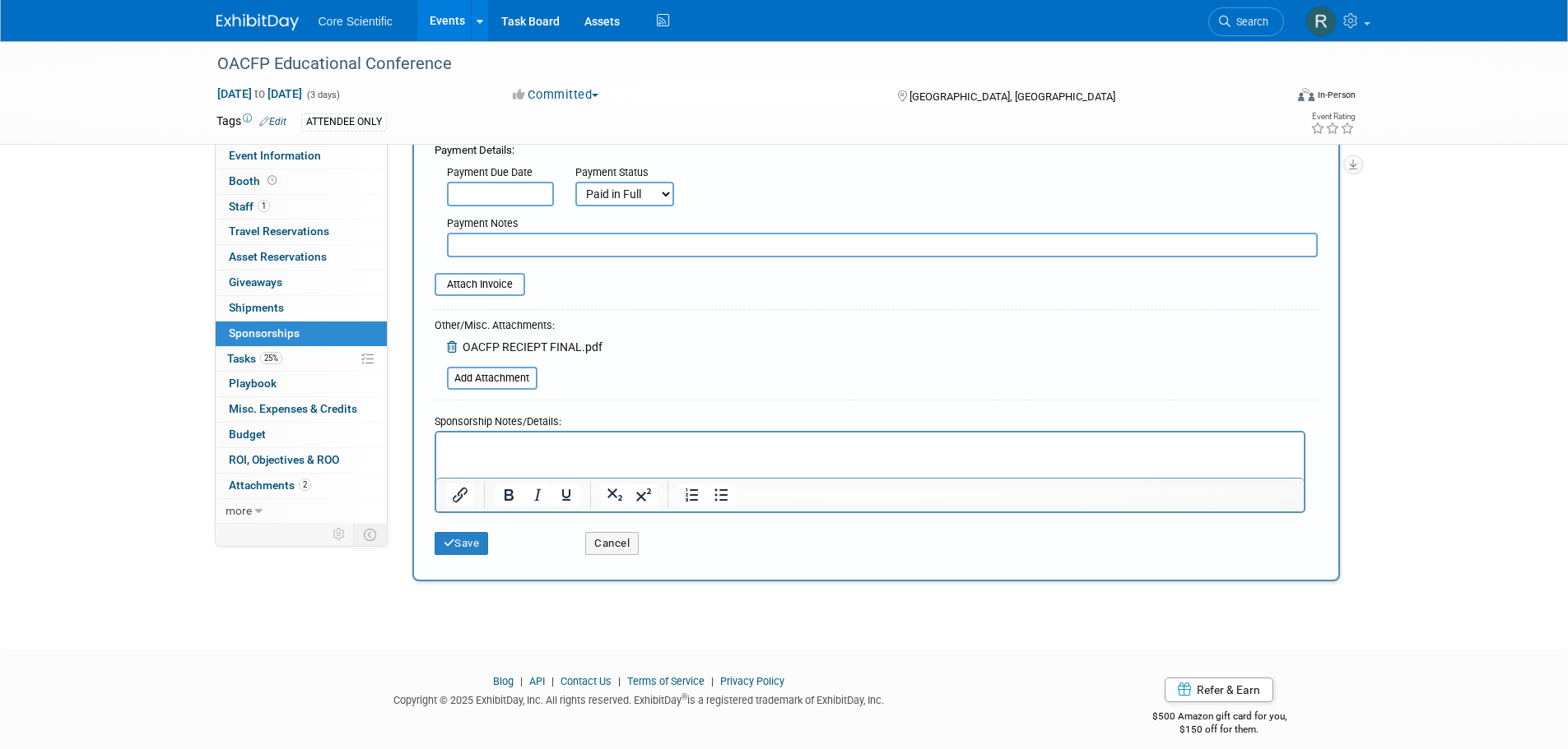
scroll to position [258, 0]
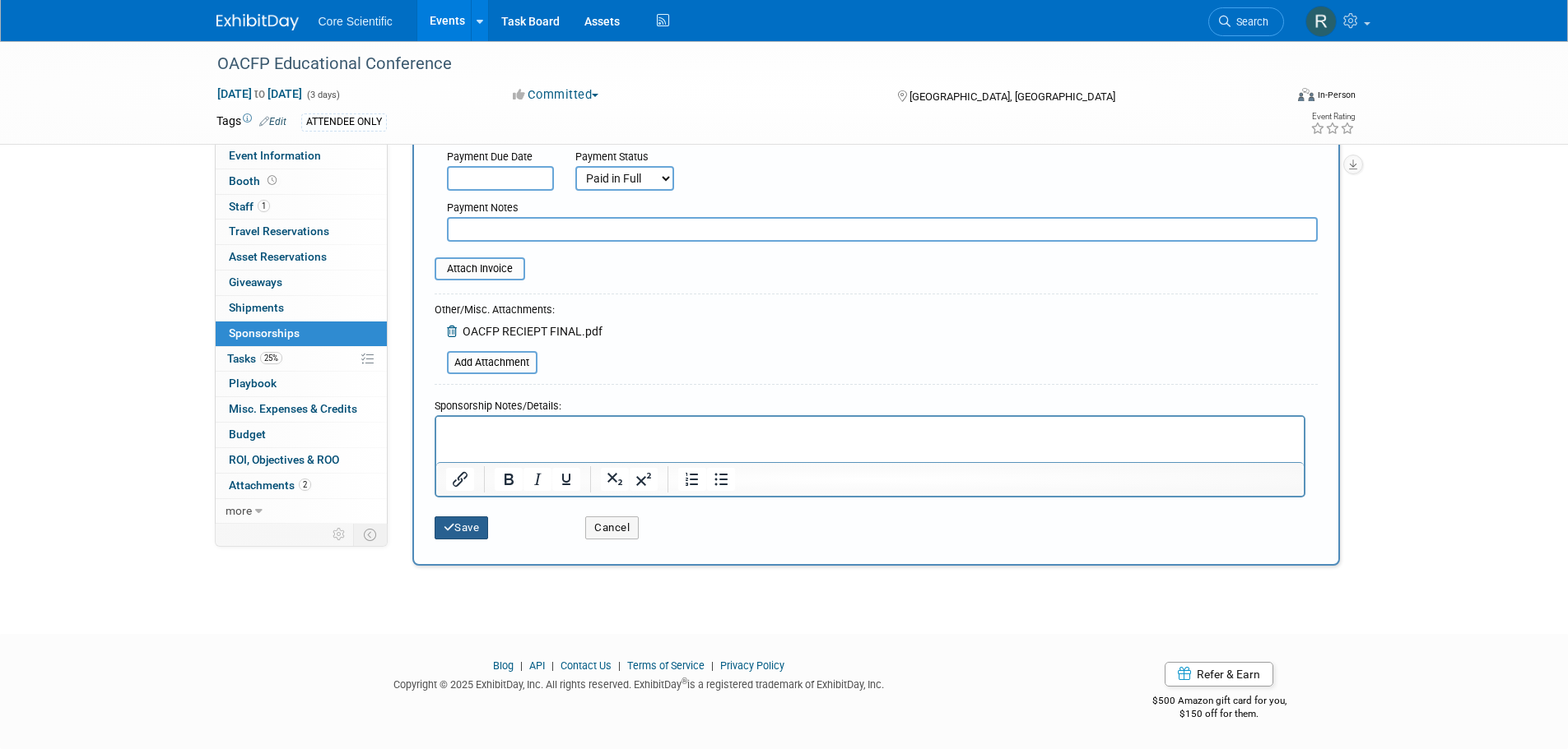
click at [459, 529] on button "Save" at bounding box center [462, 528] width 54 height 23
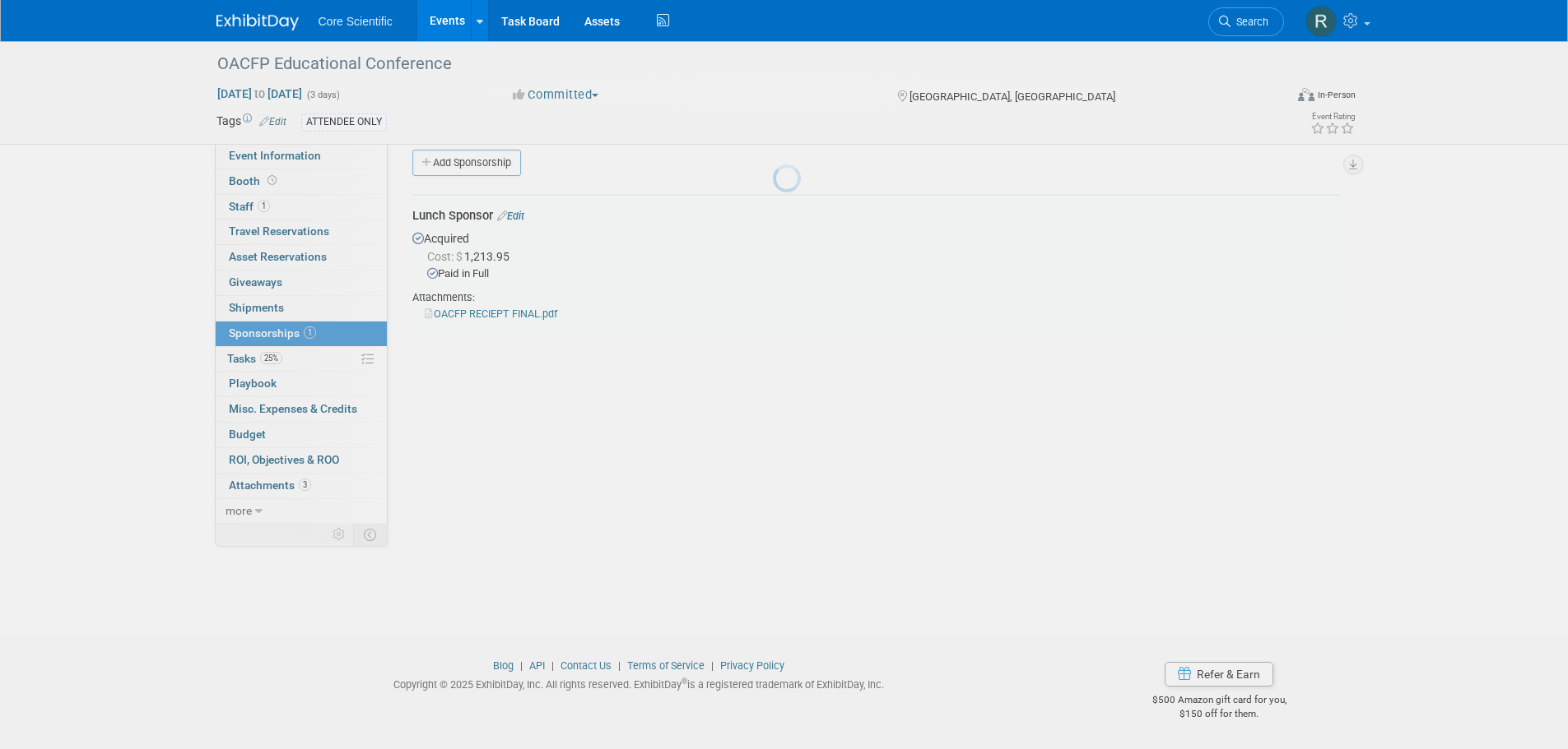
scroll to position [17, 0]
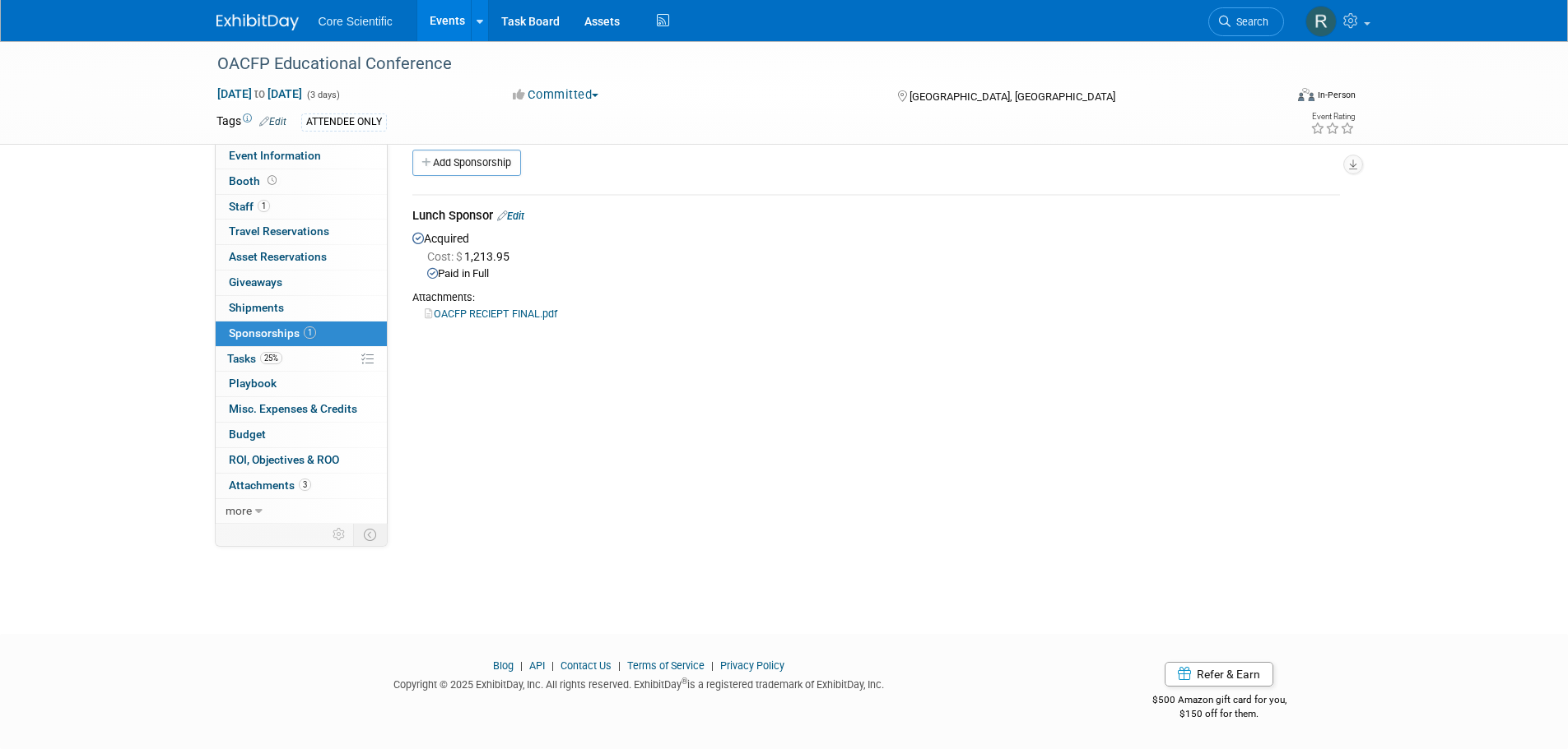
click at [273, 20] on img at bounding box center [258, 22] width 82 height 17
